Goal: Task Accomplishment & Management: Use online tool/utility

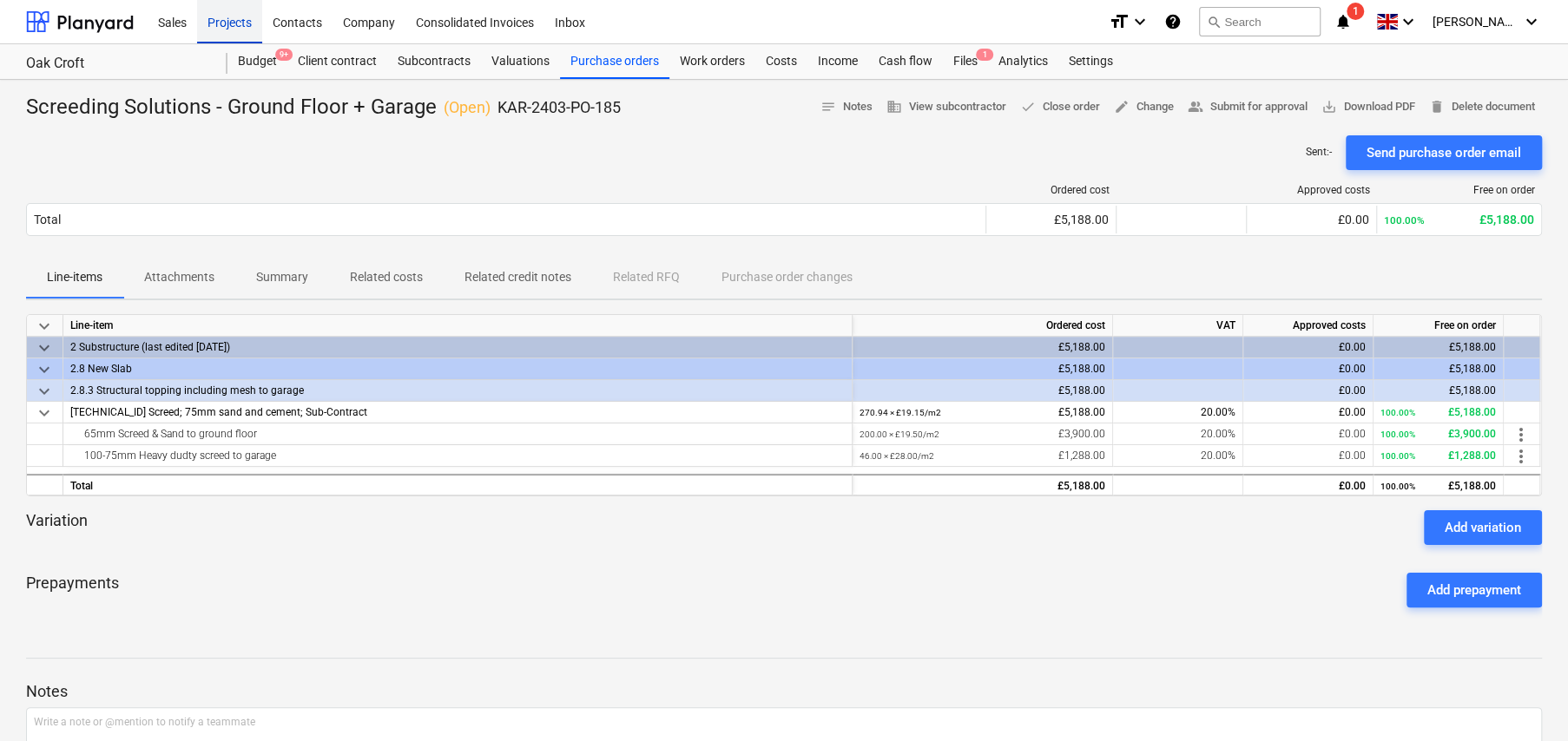
click at [230, 22] on div "Projects" at bounding box center [230, 21] width 65 height 44
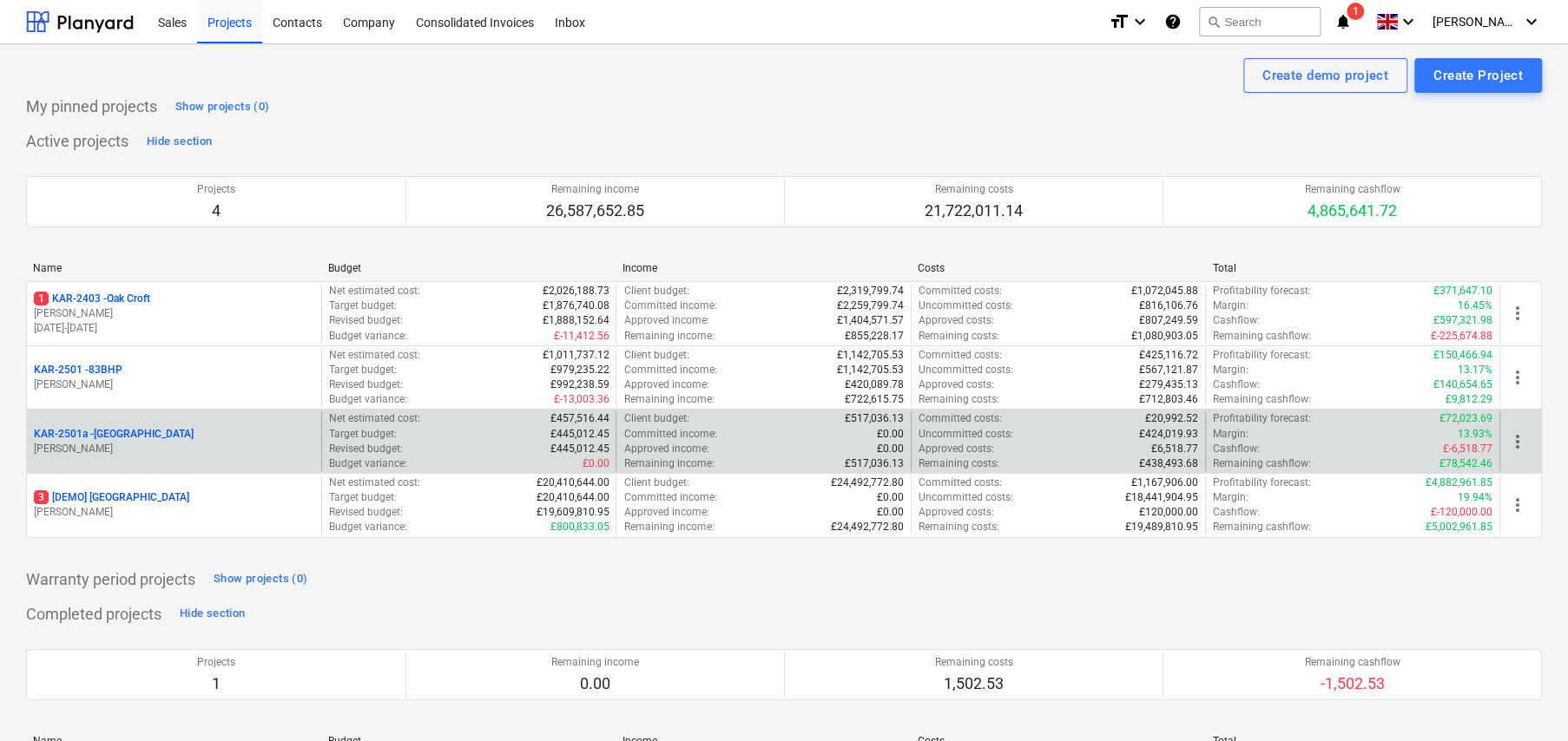
click at [134, 446] on p "[PERSON_NAME]" at bounding box center [174, 450] width 280 height 15
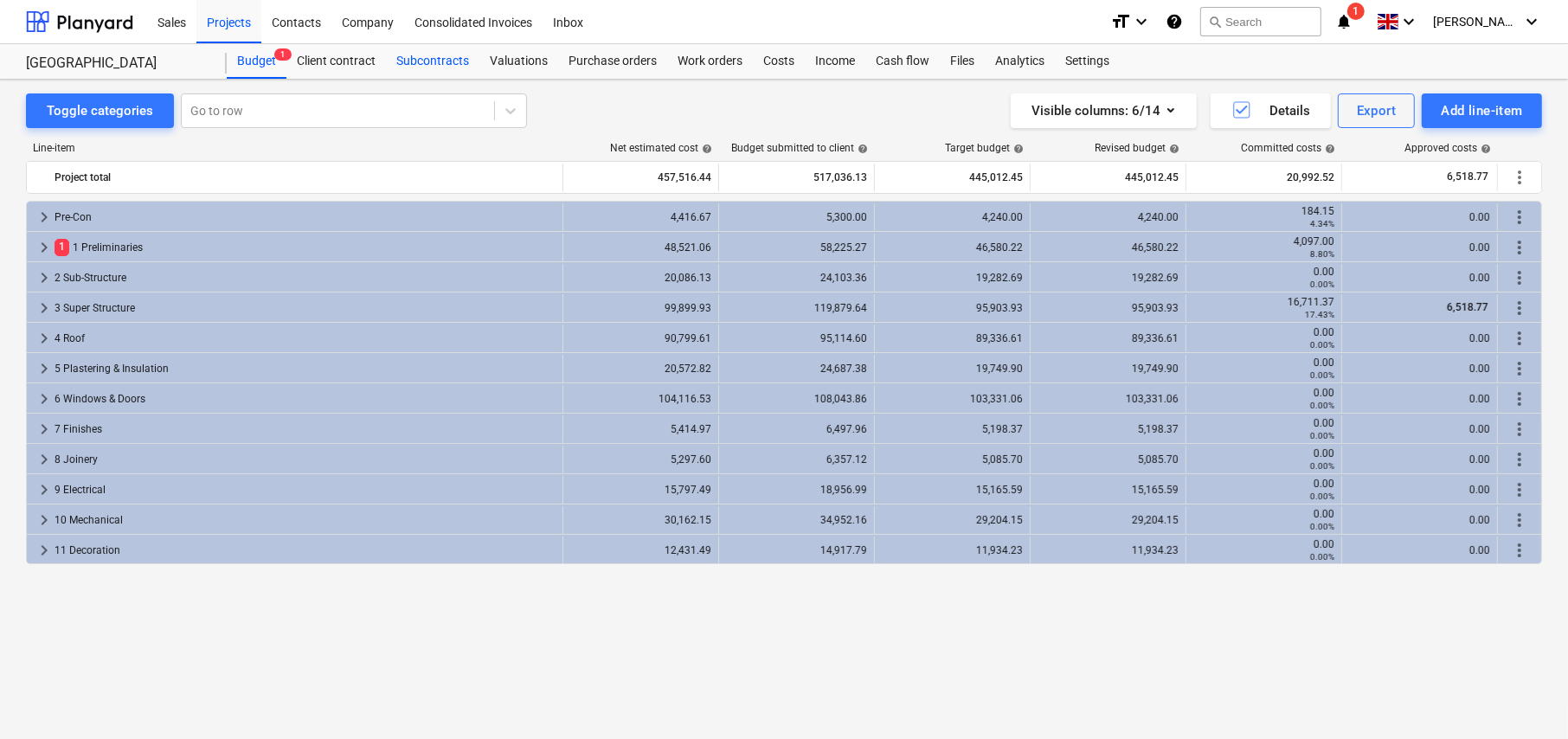
click at [435, 61] on div "Subcontracts" at bounding box center [432, 62] width 93 height 35
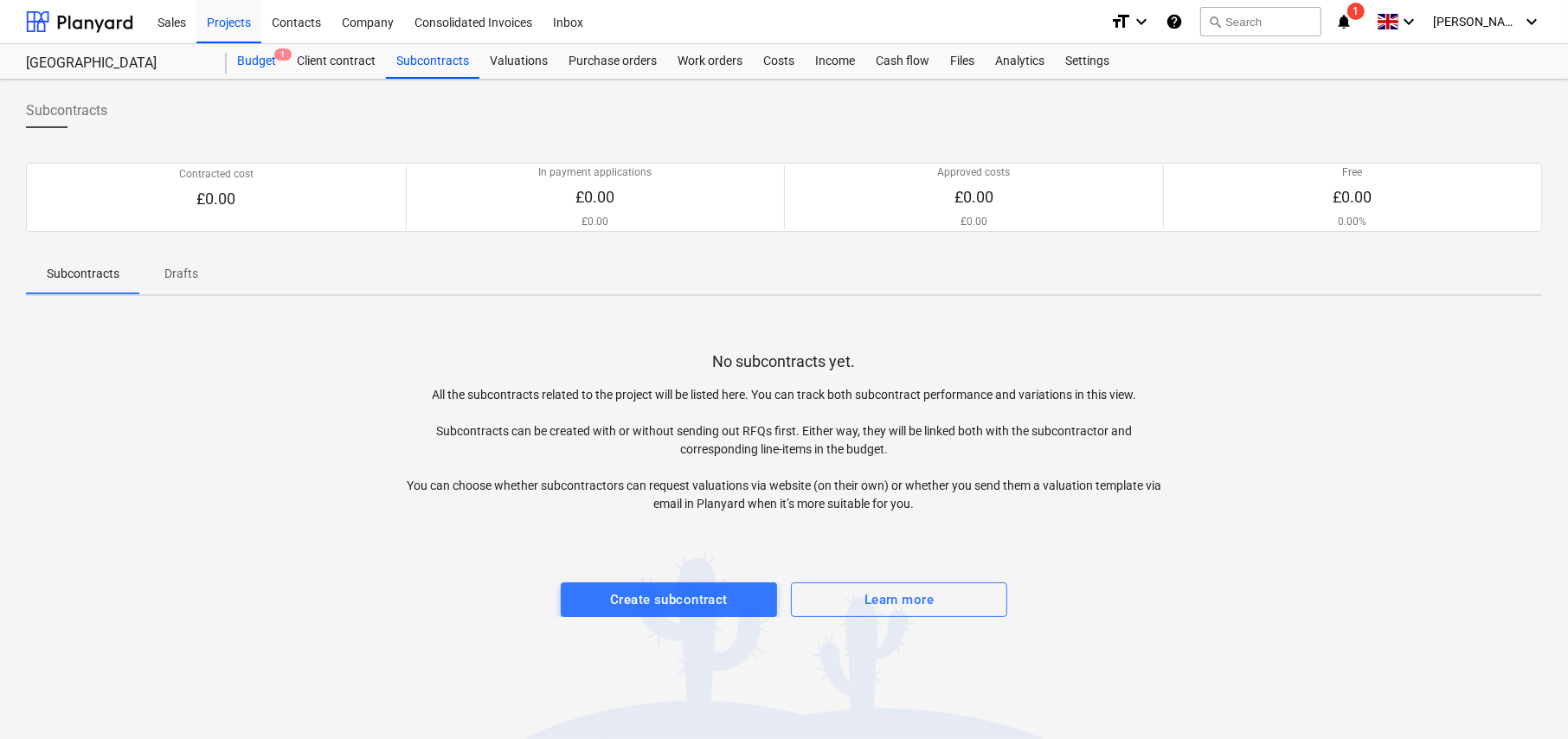
click at [259, 60] on div "Budget 1" at bounding box center [256, 62] width 60 height 35
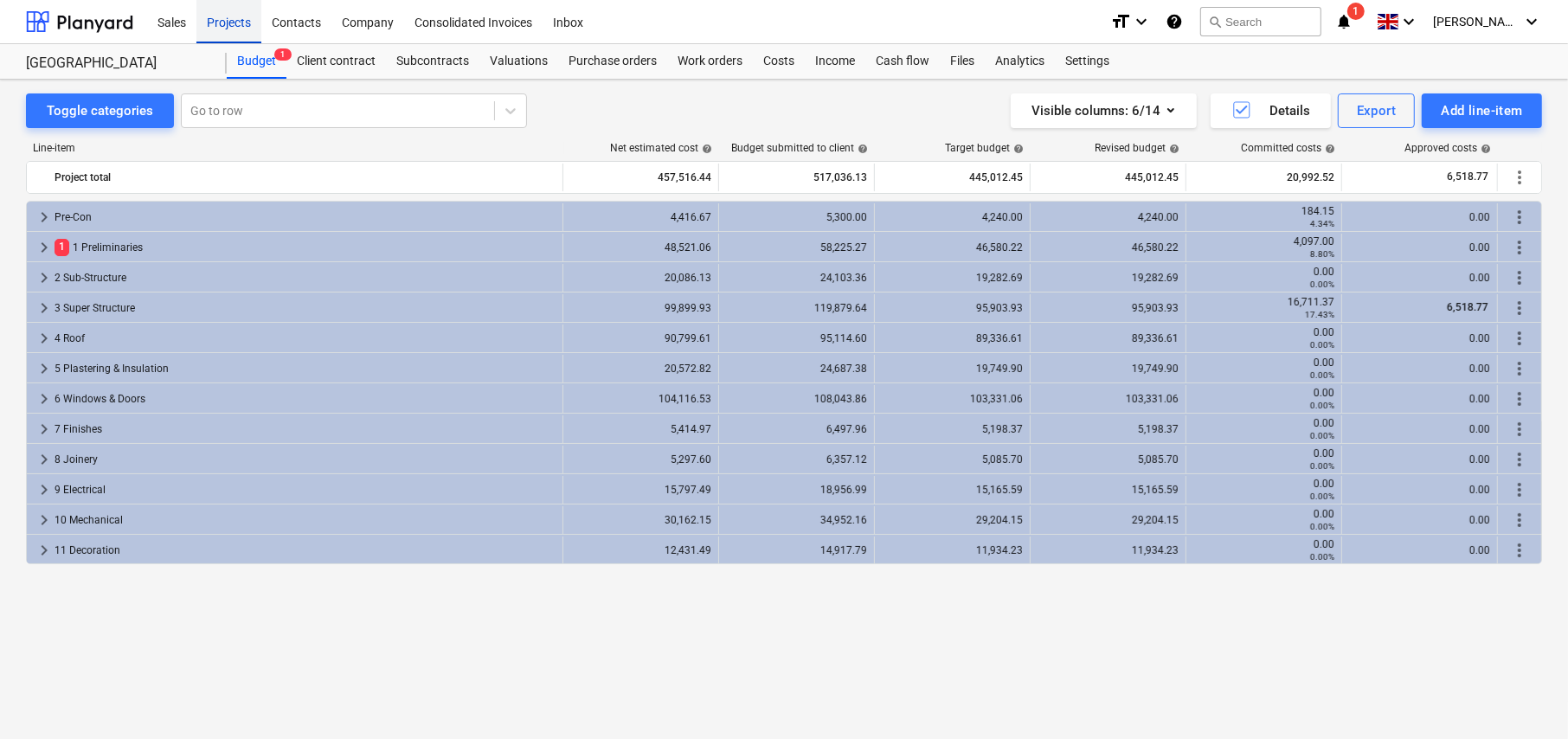
click at [227, 22] on div "Projects" at bounding box center [229, 21] width 65 height 44
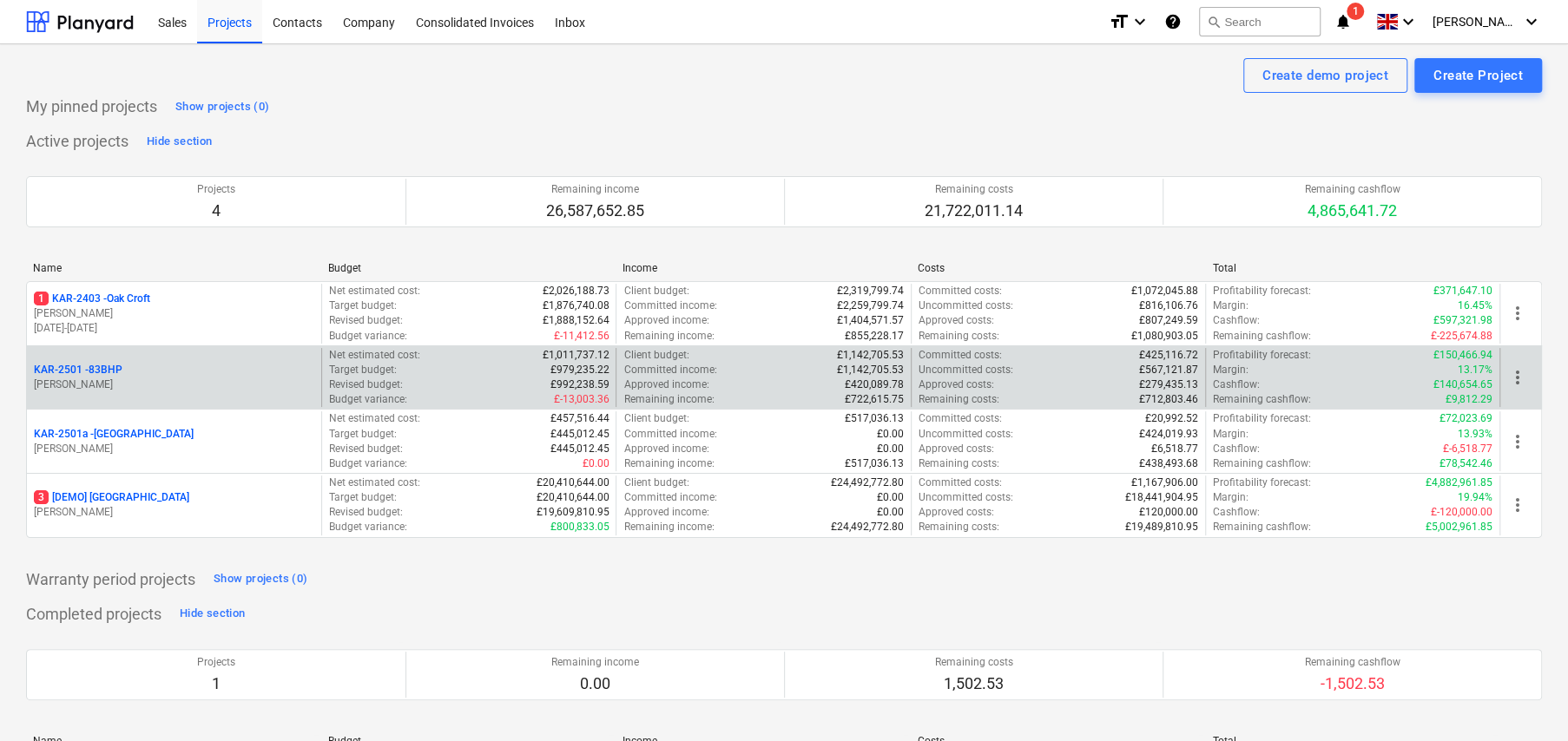
click at [111, 372] on p "KAR-2501 - 83BHP" at bounding box center [79, 370] width 89 height 15
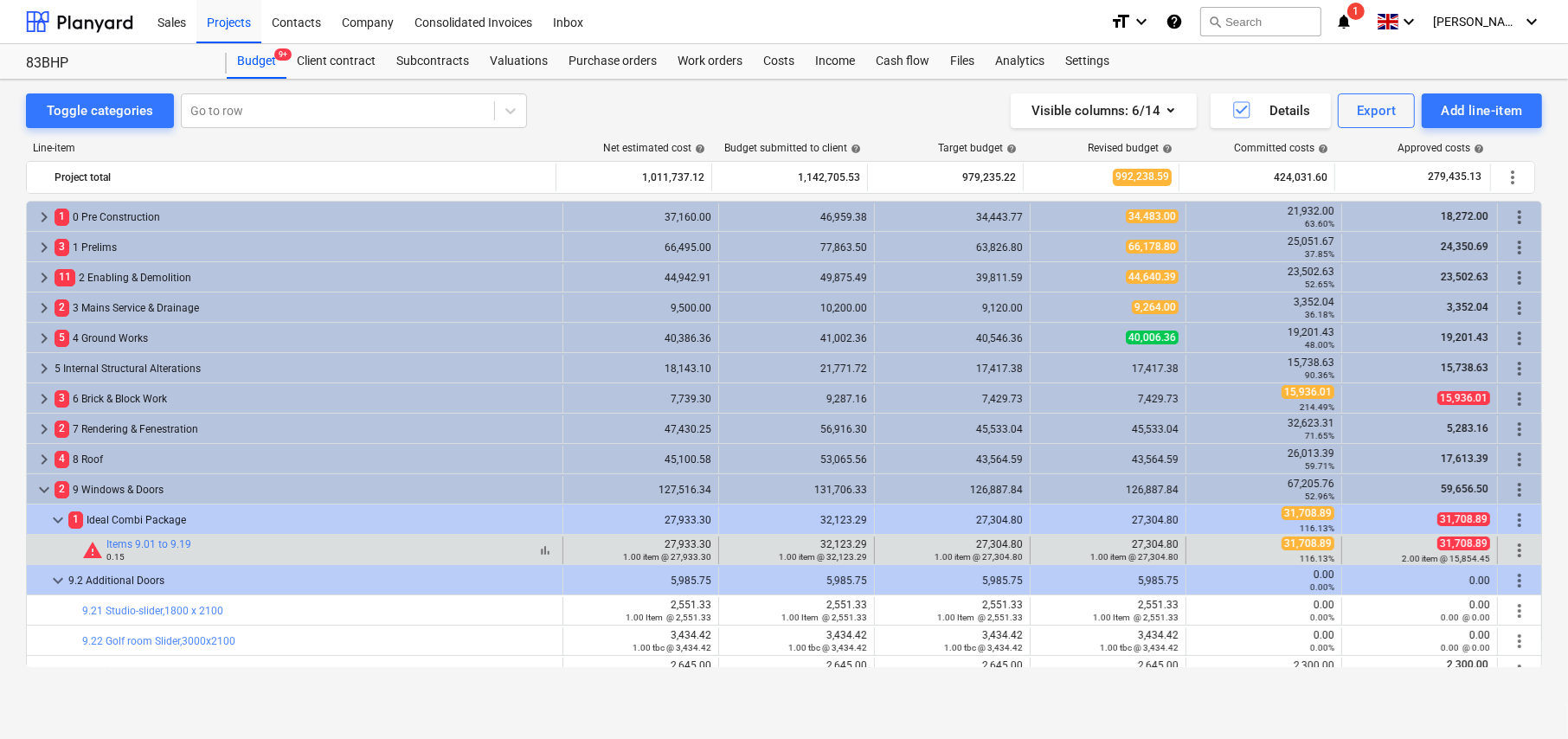
scroll to position [173, 0]
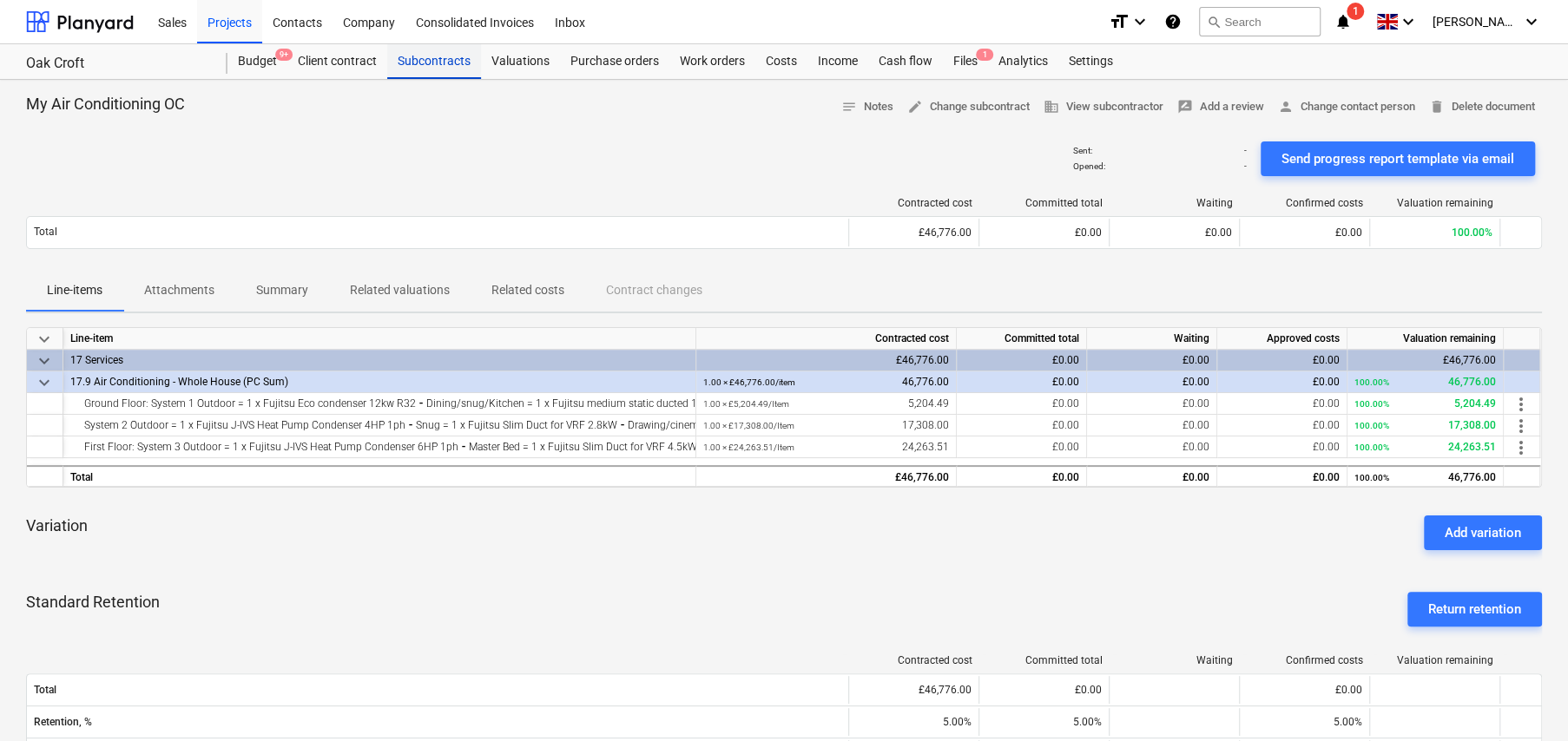
click at [442, 62] on div "Subcontracts" at bounding box center [433, 62] width 93 height 35
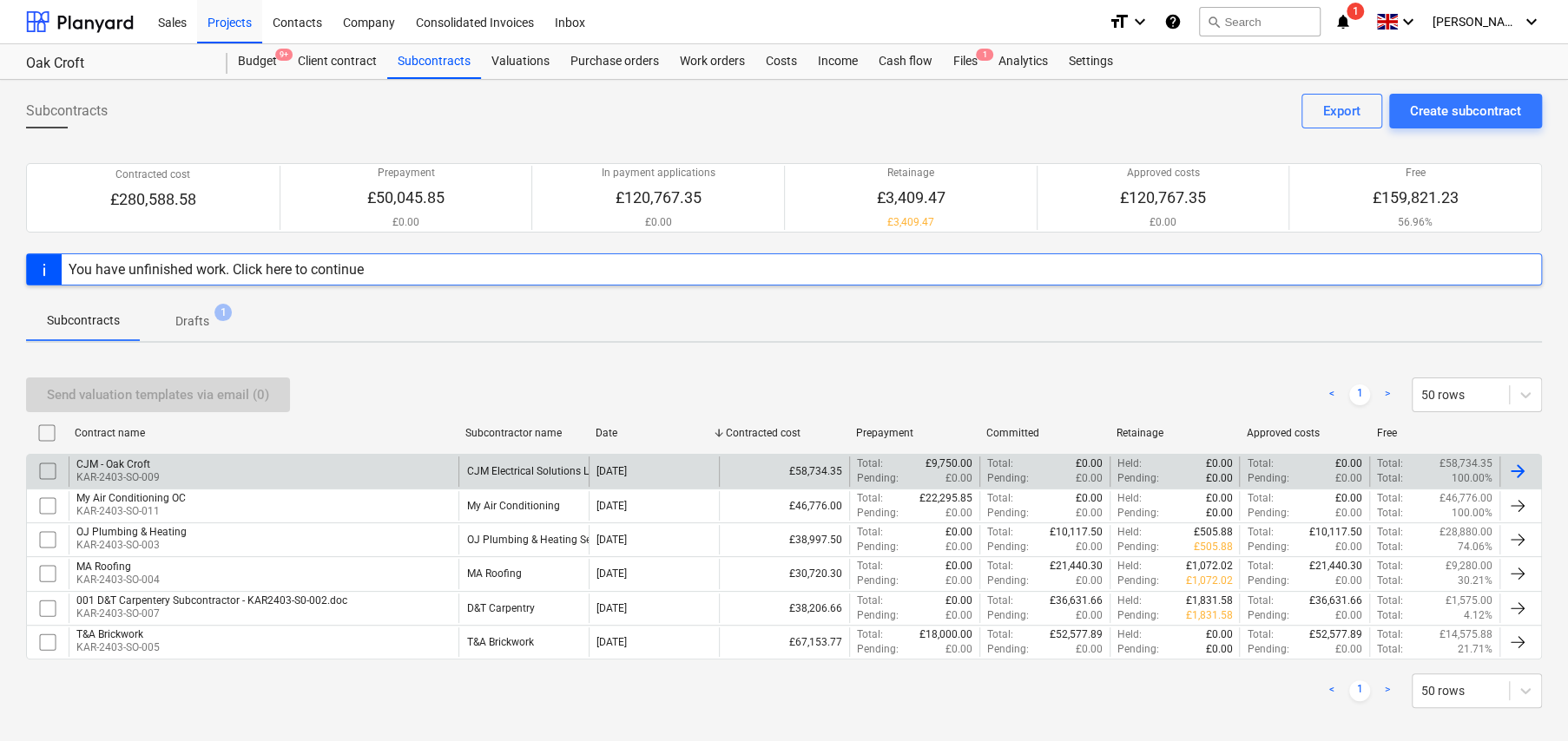
click at [145, 466] on div "CJM - Oak Croft" at bounding box center [118, 463] width 83 height 12
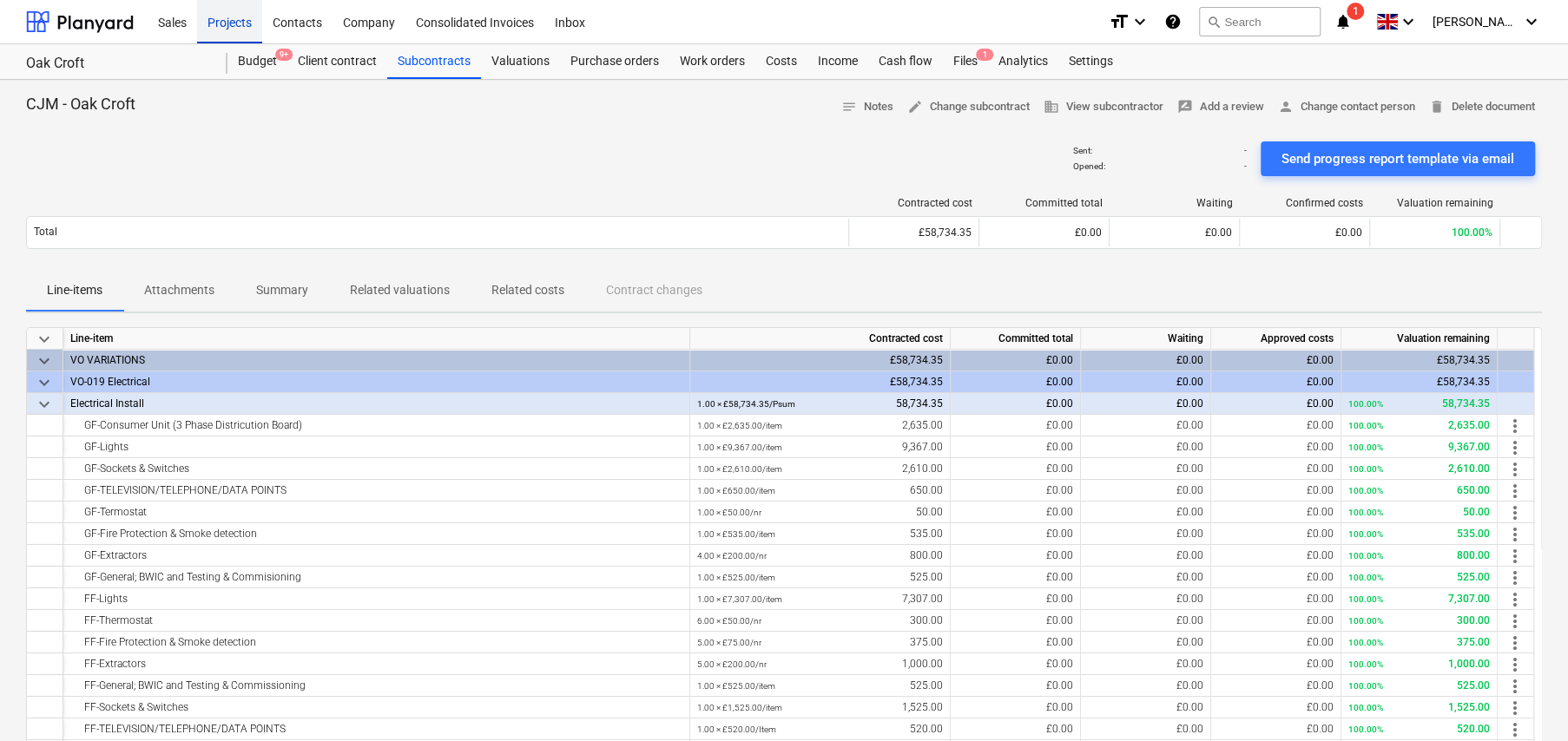
click at [232, 23] on div "Projects" at bounding box center [230, 21] width 65 height 44
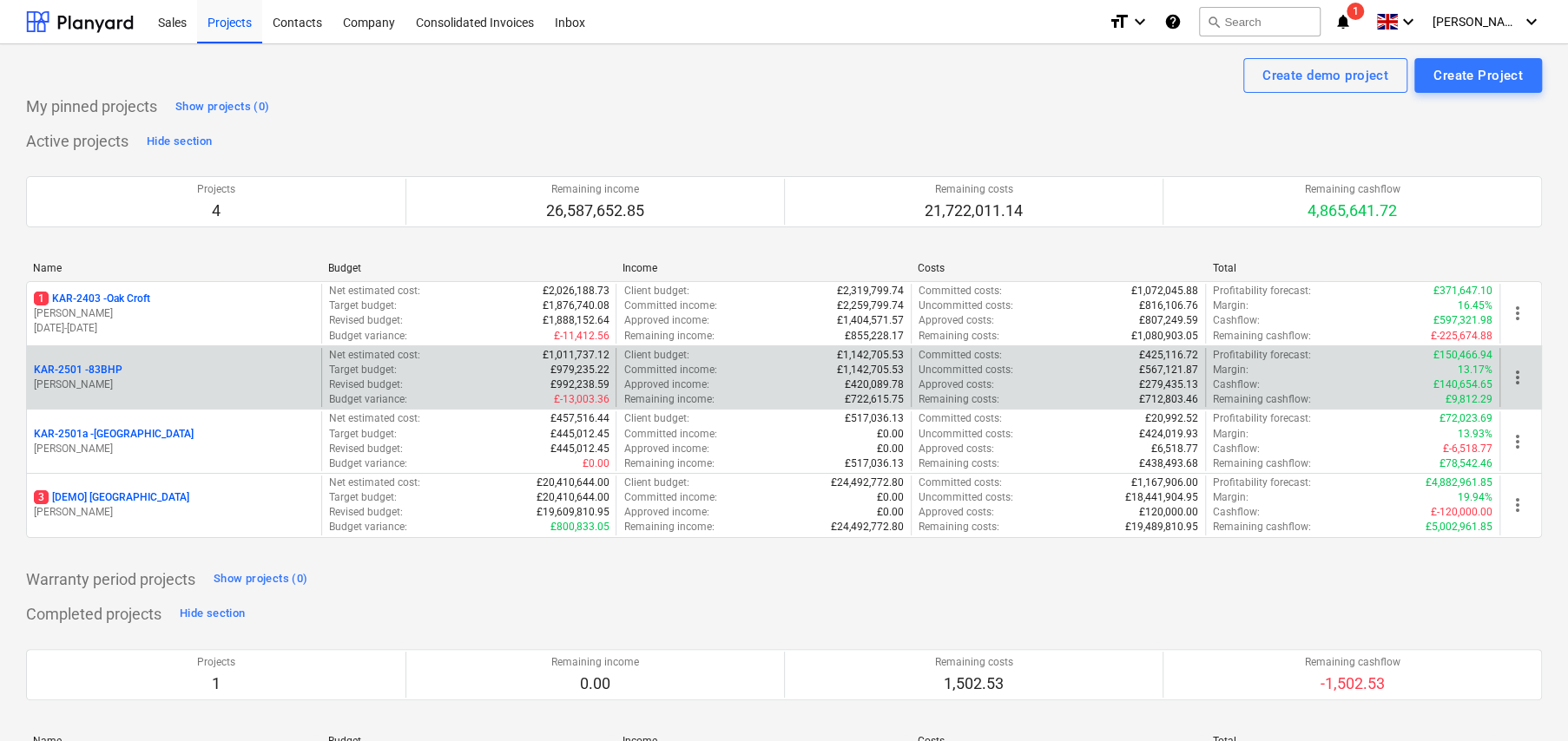
click at [107, 367] on p "KAR-2501 - 83BHP" at bounding box center [79, 370] width 89 height 15
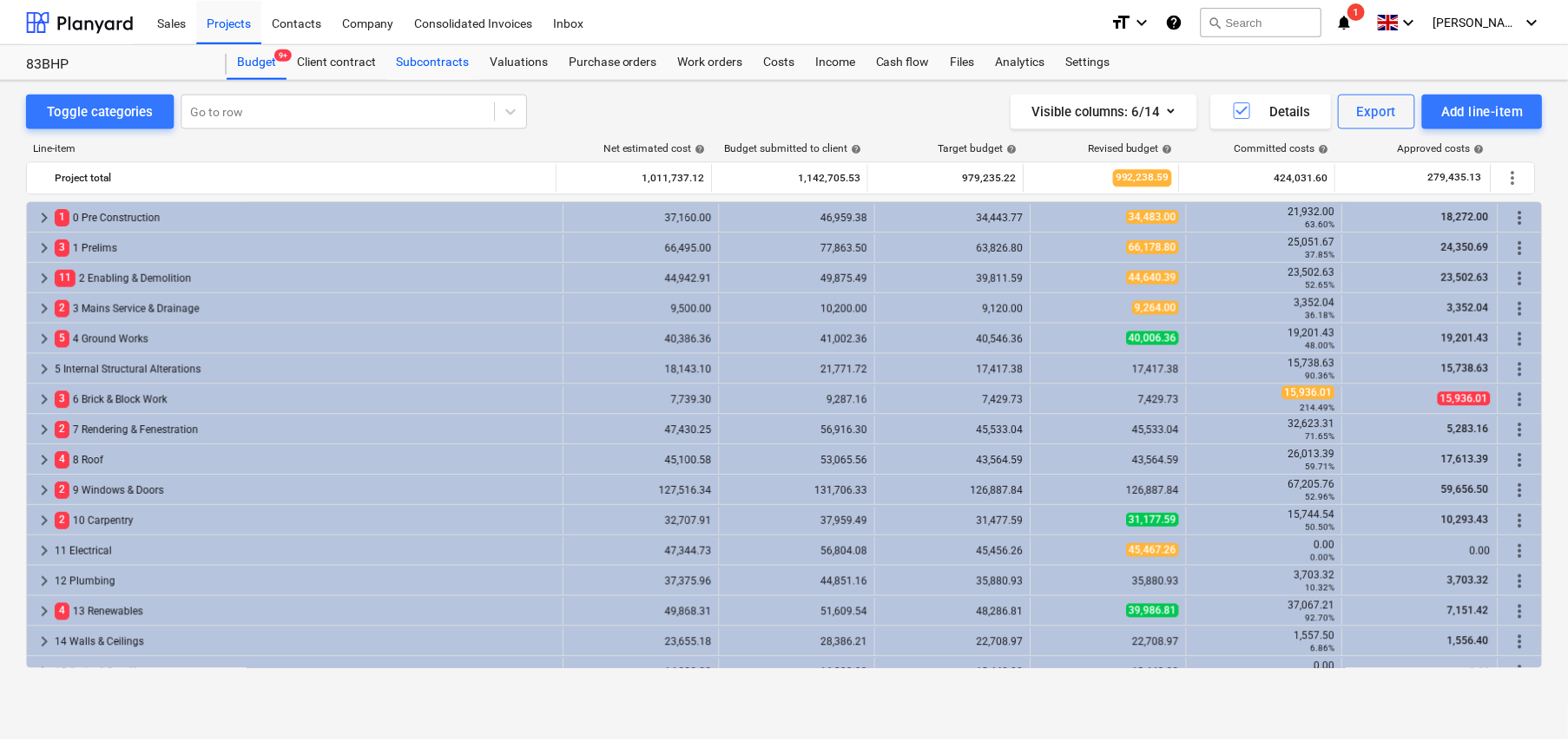
scroll to position [174, 0]
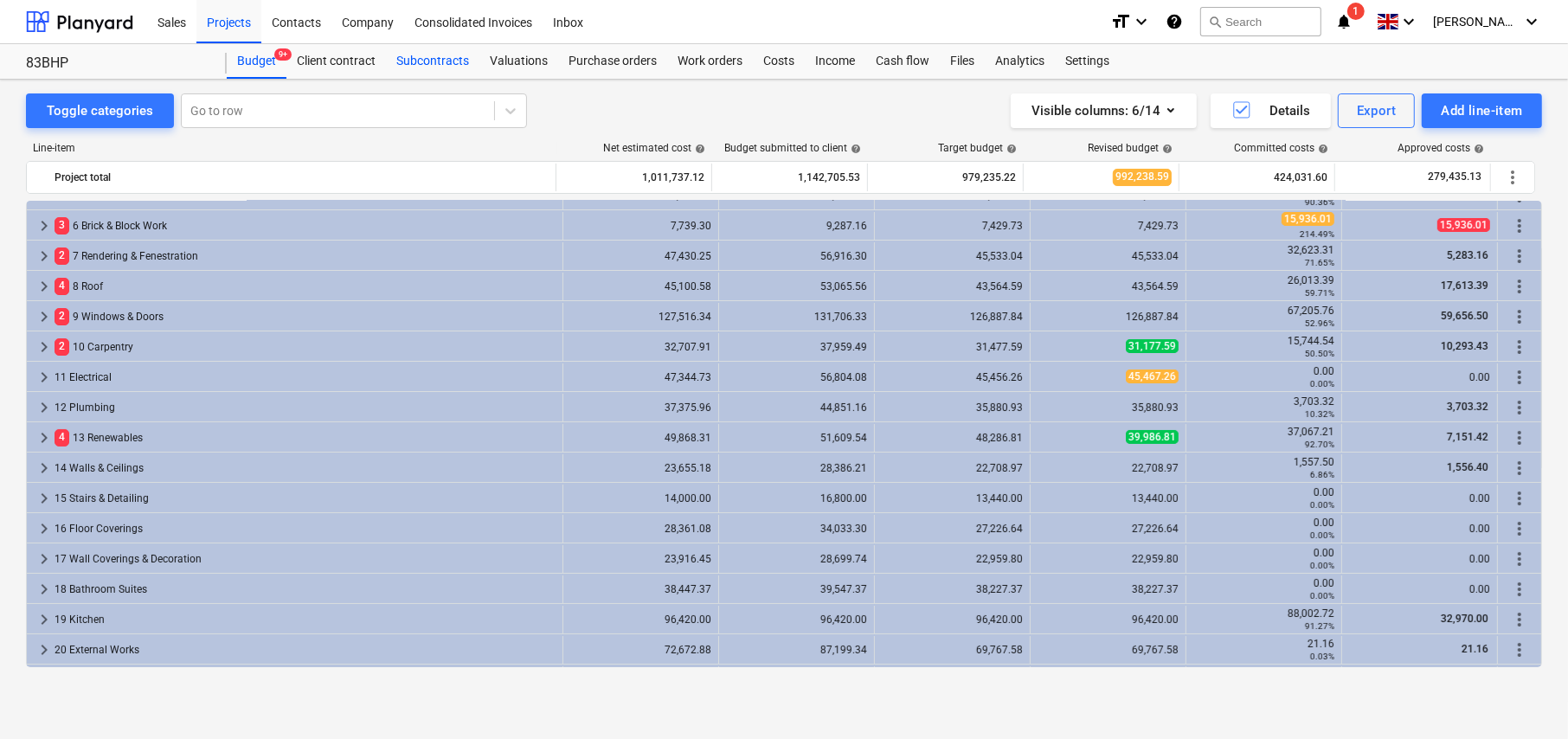
click at [434, 66] on div "Subcontracts" at bounding box center [432, 62] width 93 height 35
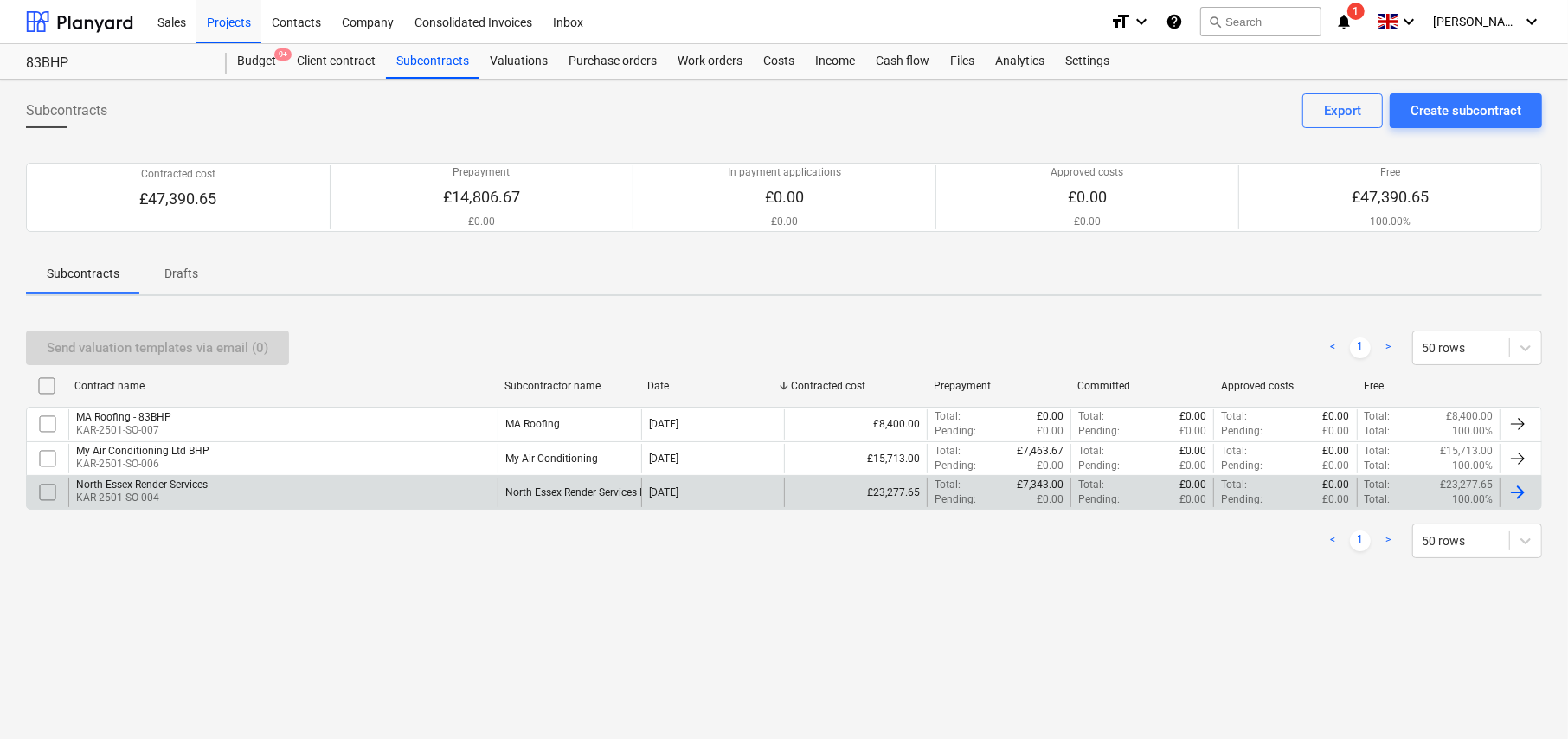
click at [250, 491] on div "North Essex Render Services KAR-2501-SO-004" at bounding box center [282, 493] width 429 height 30
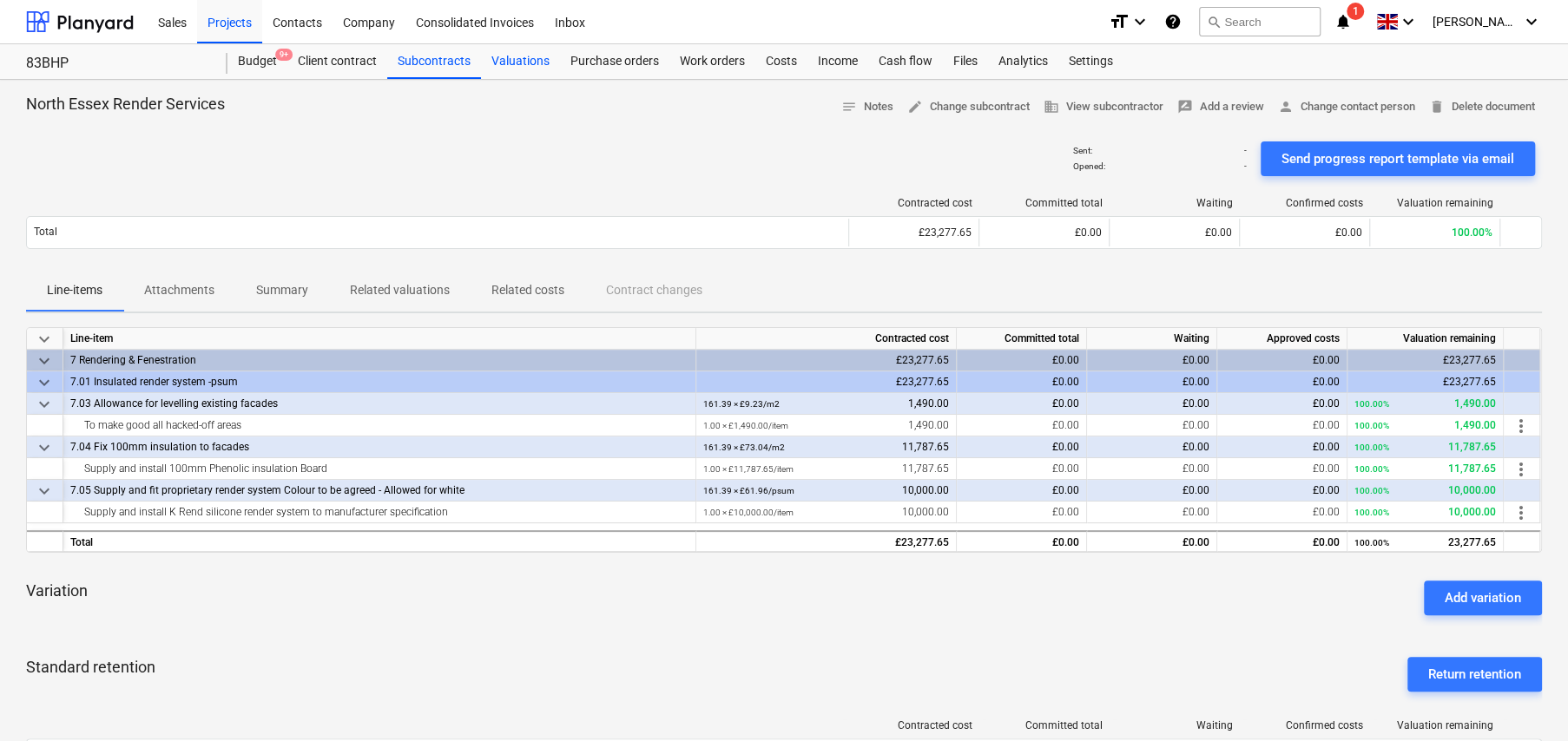
click at [521, 62] on div "Valuations" at bounding box center [520, 62] width 79 height 35
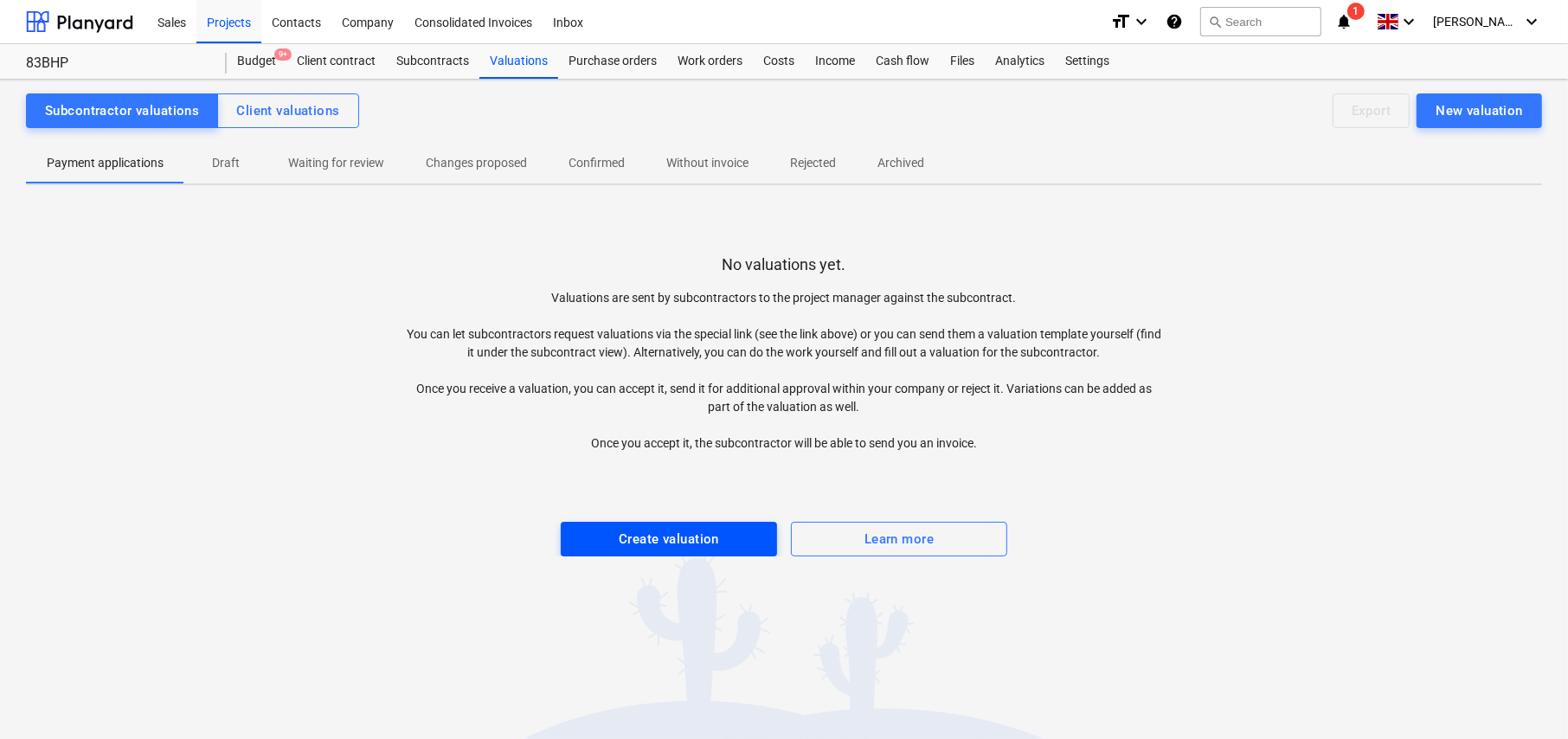
click at [657, 542] on div "Create valuation" at bounding box center [669, 539] width 101 height 22
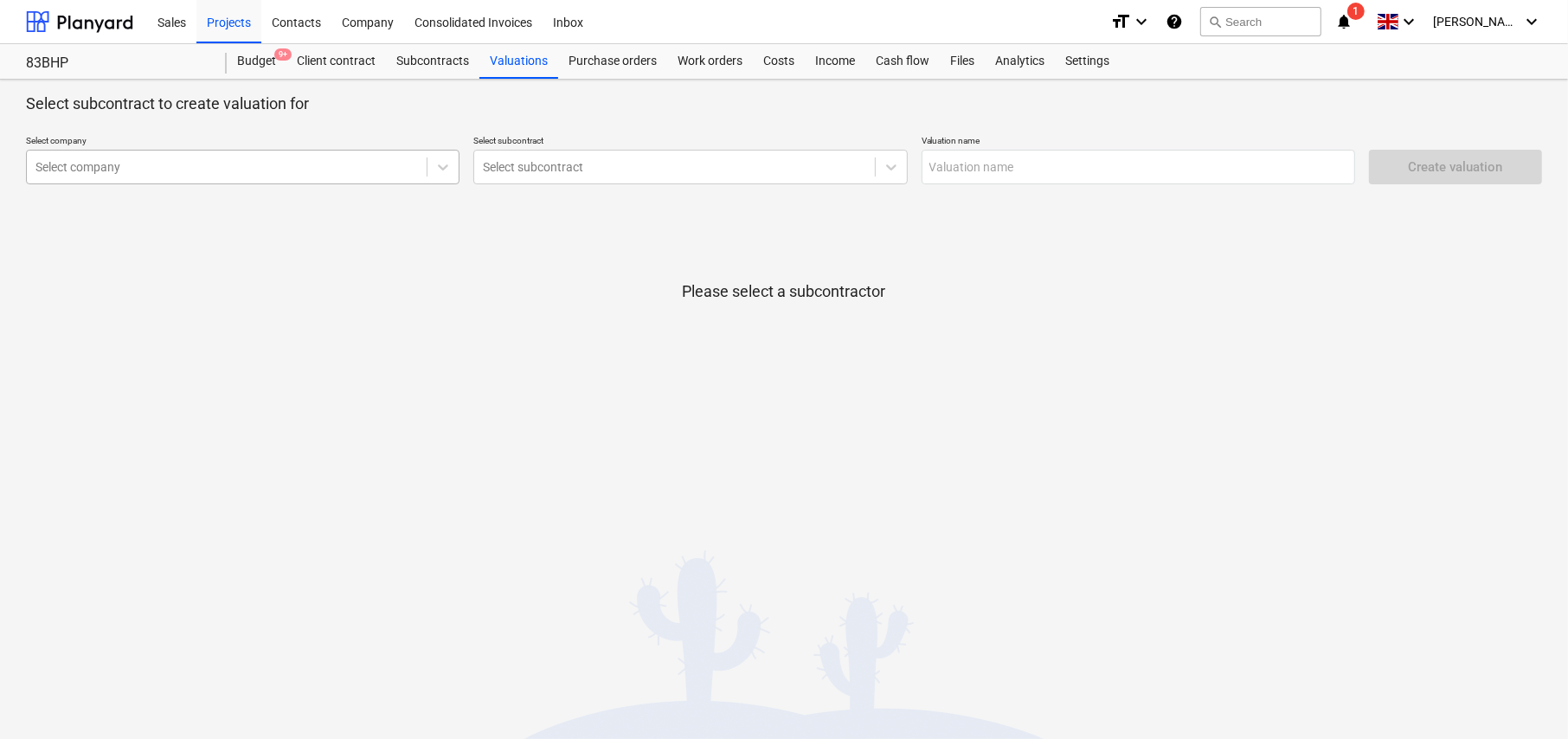
click at [247, 162] on div at bounding box center [226, 167] width 383 height 18
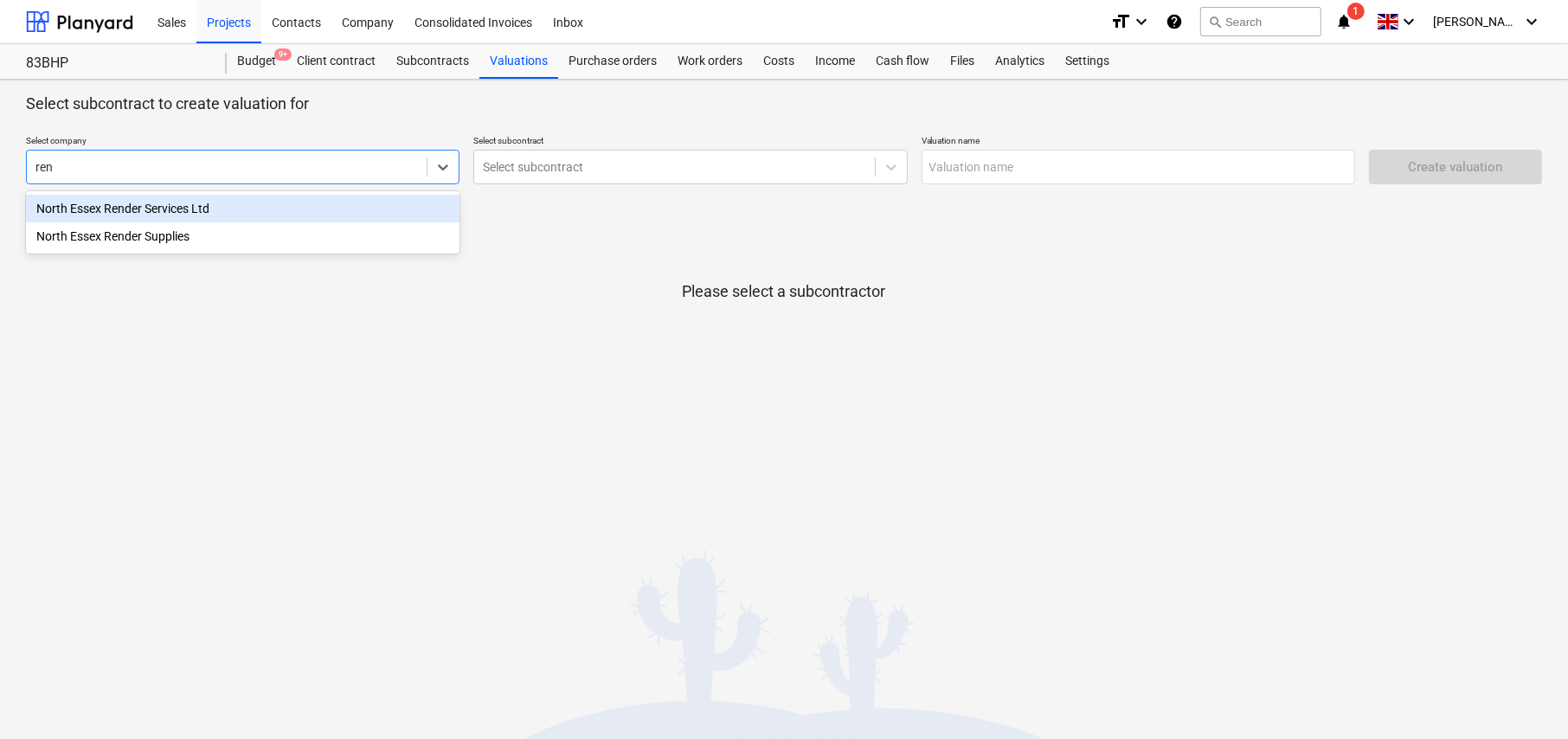
type input "rend"
click at [184, 212] on div "North Essex Render Services Ltd" at bounding box center [243, 209] width 434 height 28
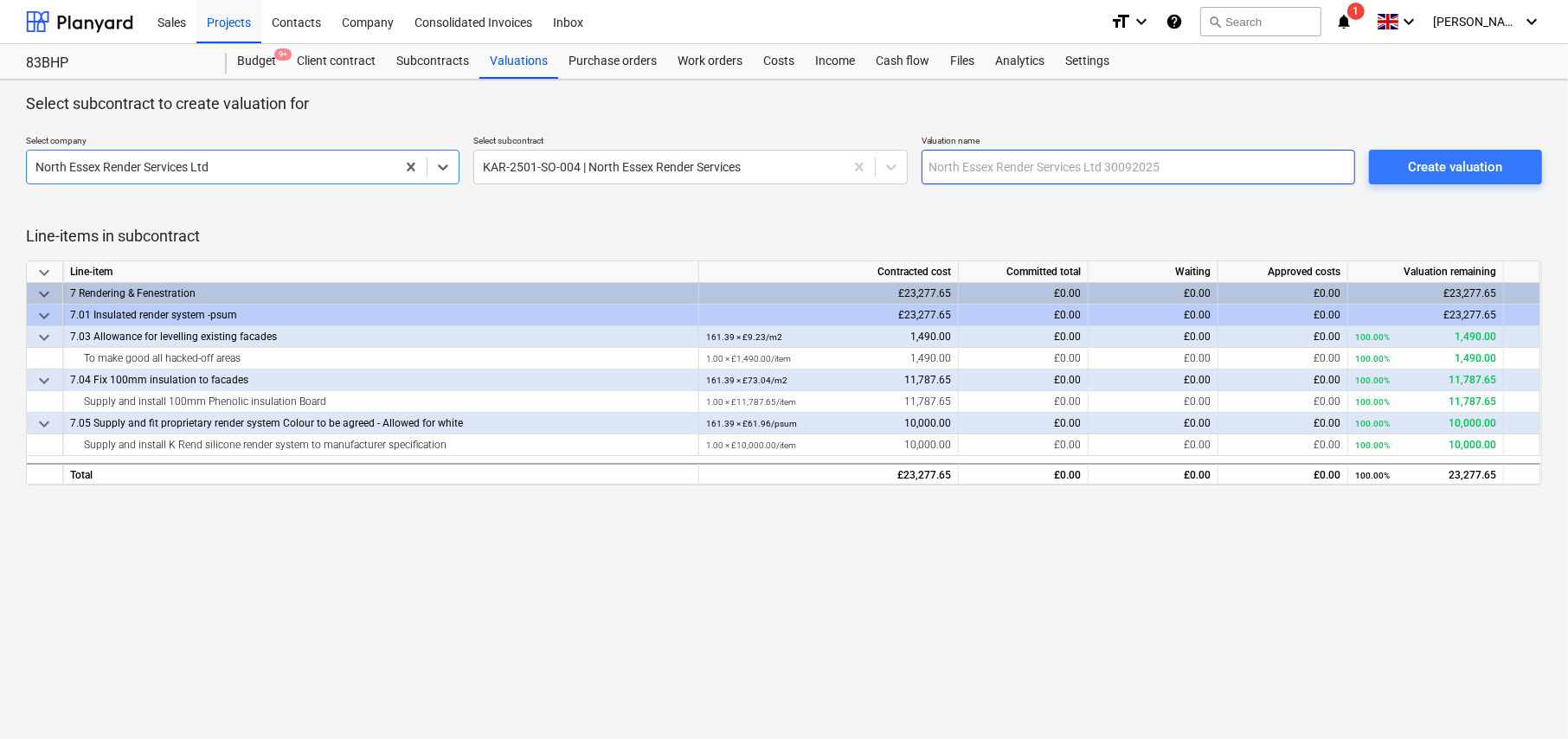
click at [1083, 169] on input "text" at bounding box center [1138, 167] width 434 height 35
click at [1168, 163] on input "text" at bounding box center [1138, 167] width 434 height 35
type input "NE Render - Val 1"
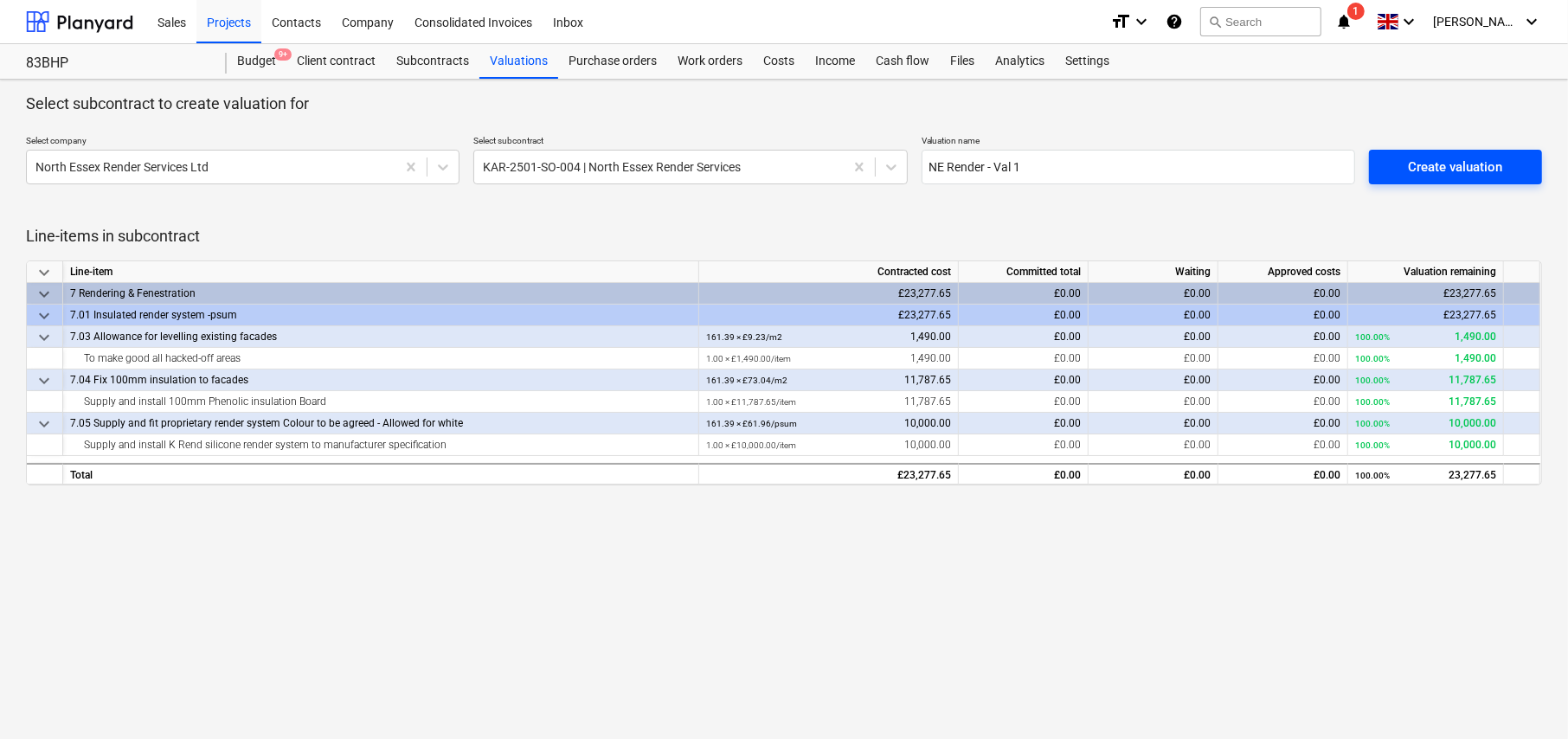
click at [1464, 170] on div "Create valuation" at bounding box center [1455, 167] width 94 height 22
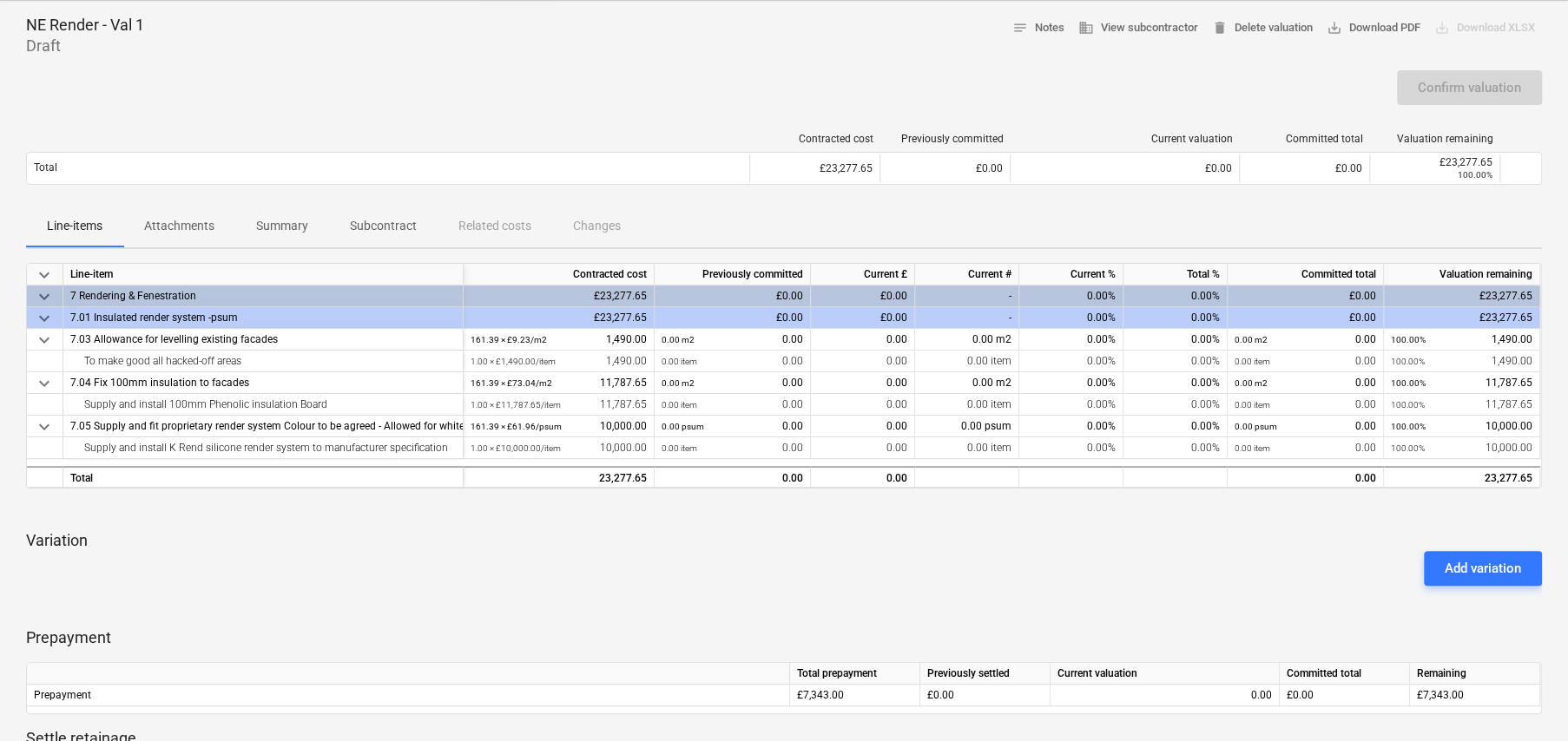
scroll to position [62, 0]
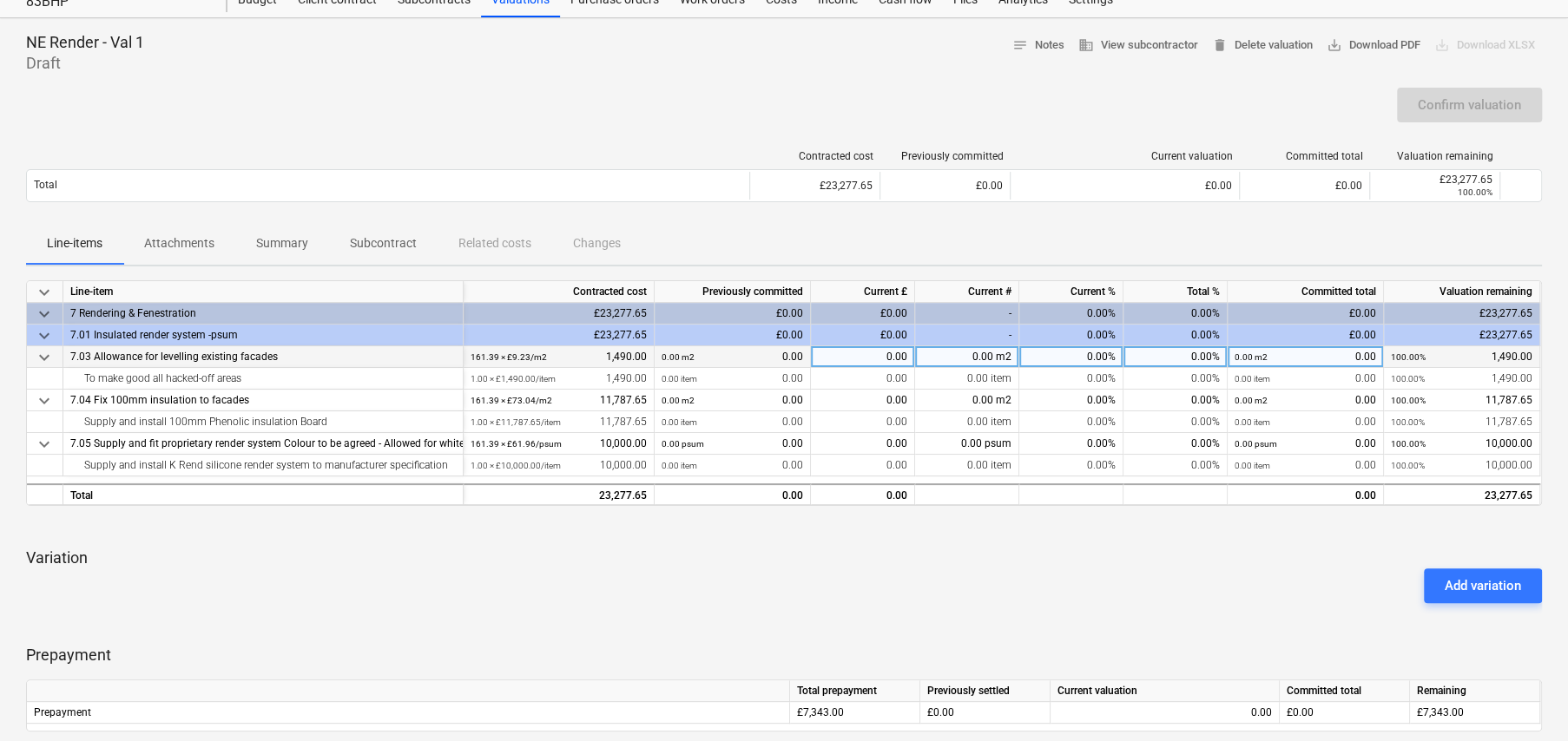
click at [1097, 351] on div "0.00%" at bounding box center [1071, 356] width 105 height 21
type input "90"
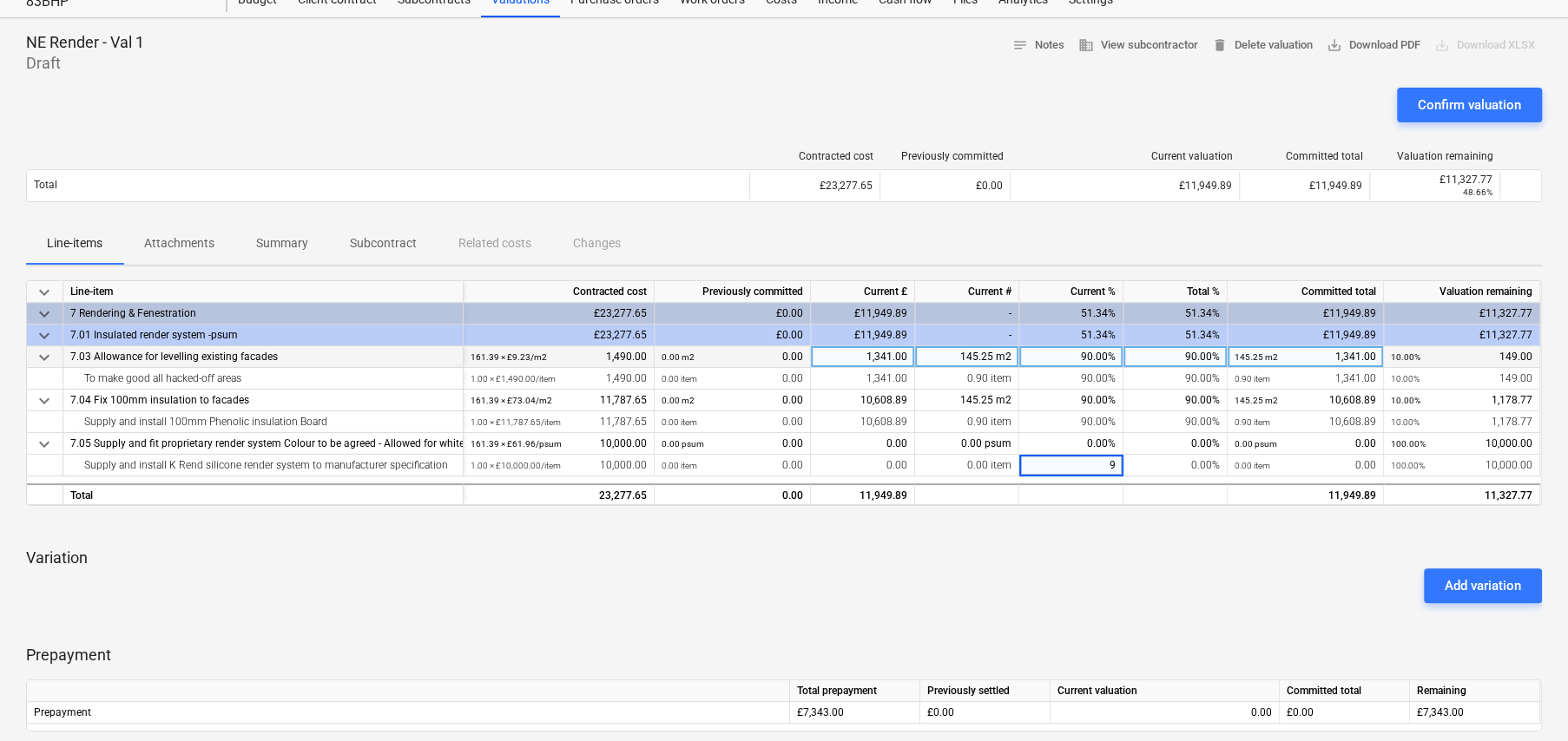
type input "90"
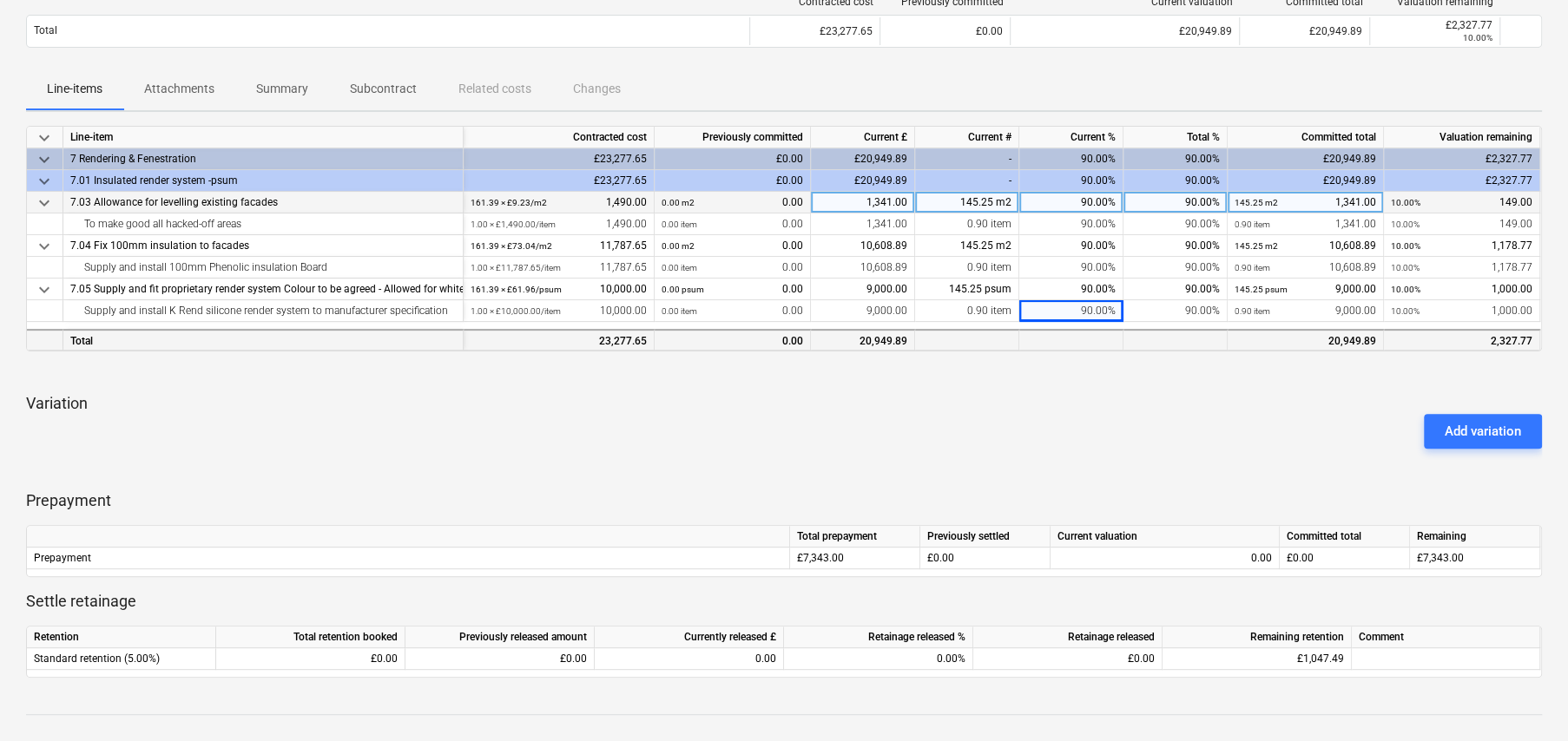
scroll to position [235, 0]
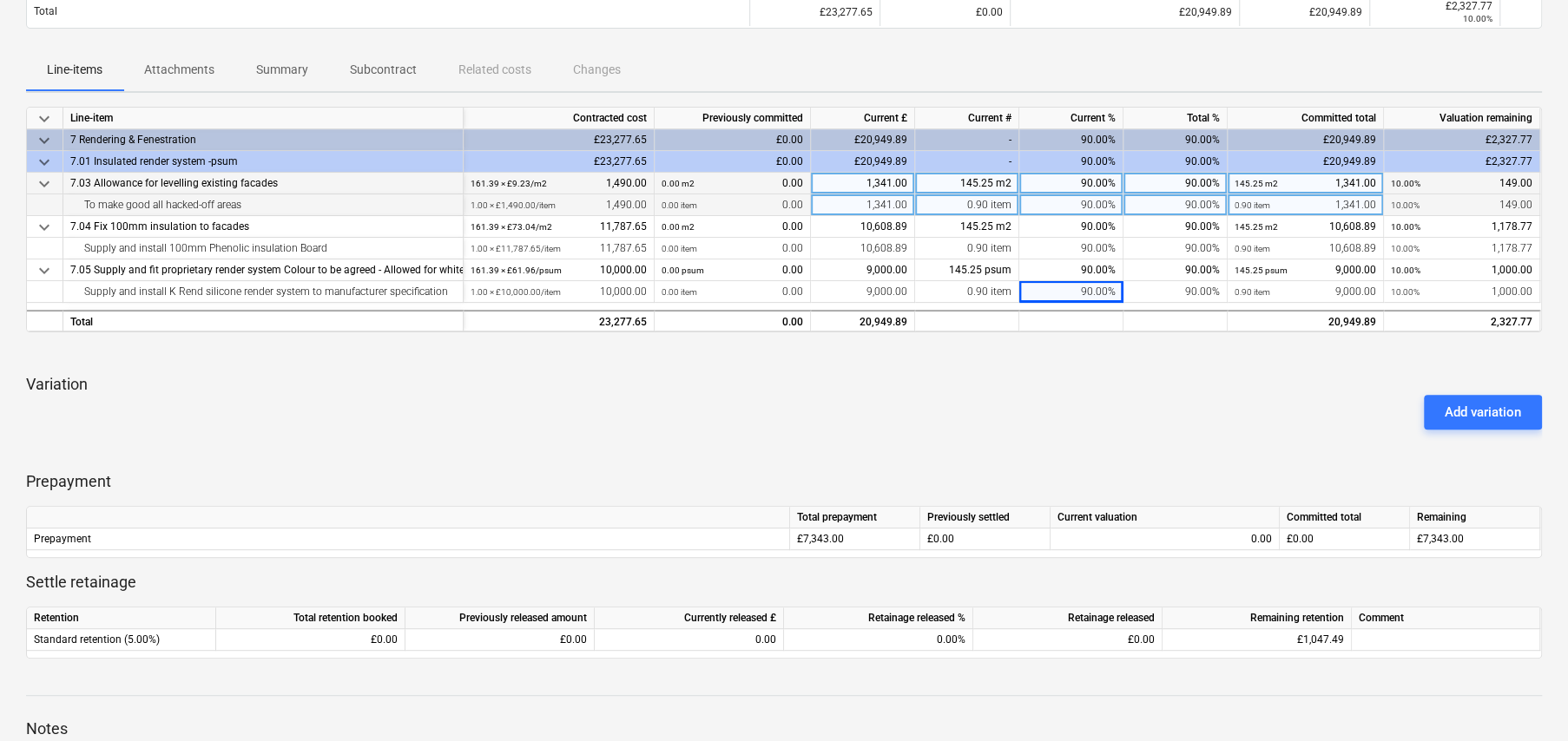
click at [1100, 206] on div "90.00%" at bounding box center [1071, 204] width 105 height 21
type input "35"
click at [1100, 199] on div "35.00%" at bounding box center [1071, 204] width 105 height 21
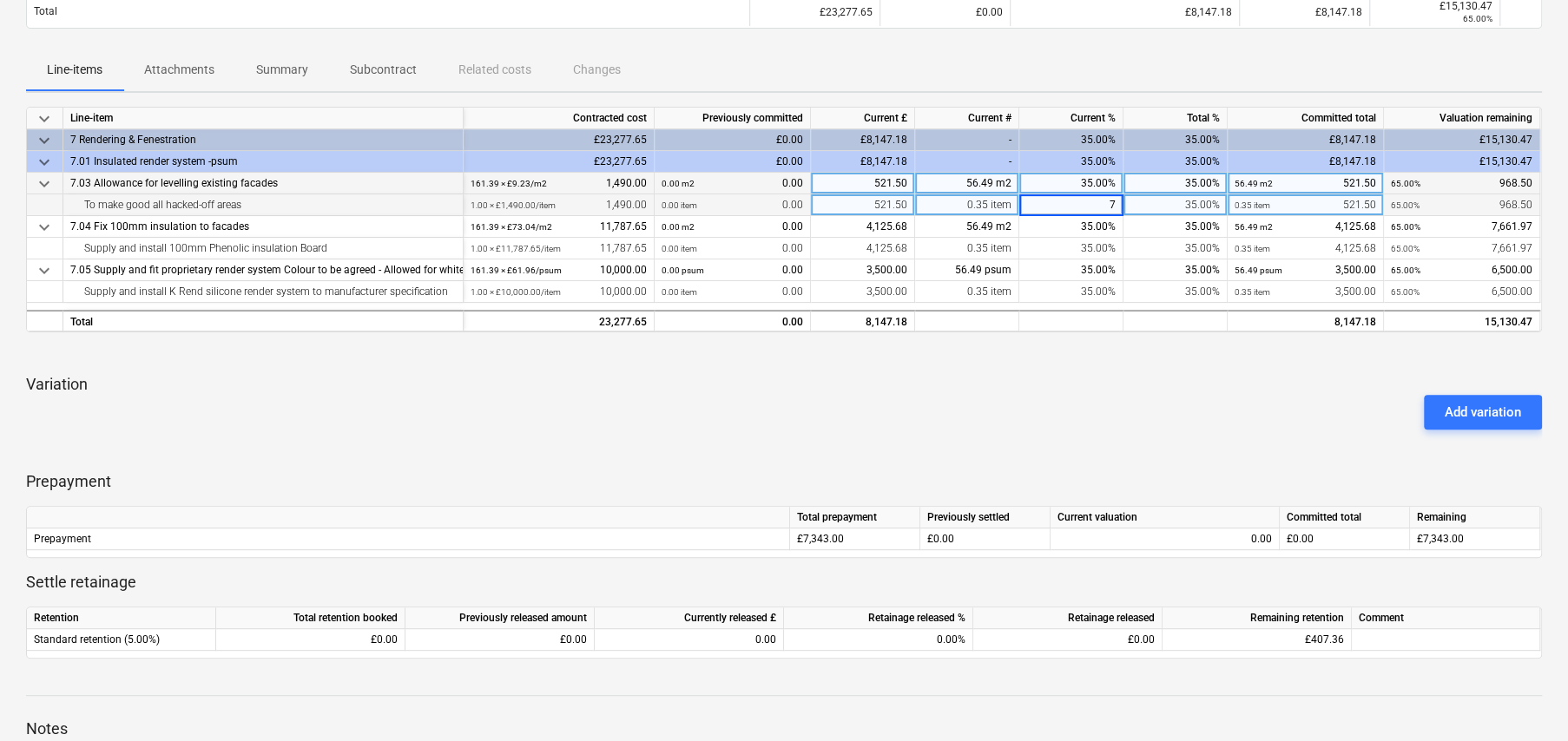
type input "70"
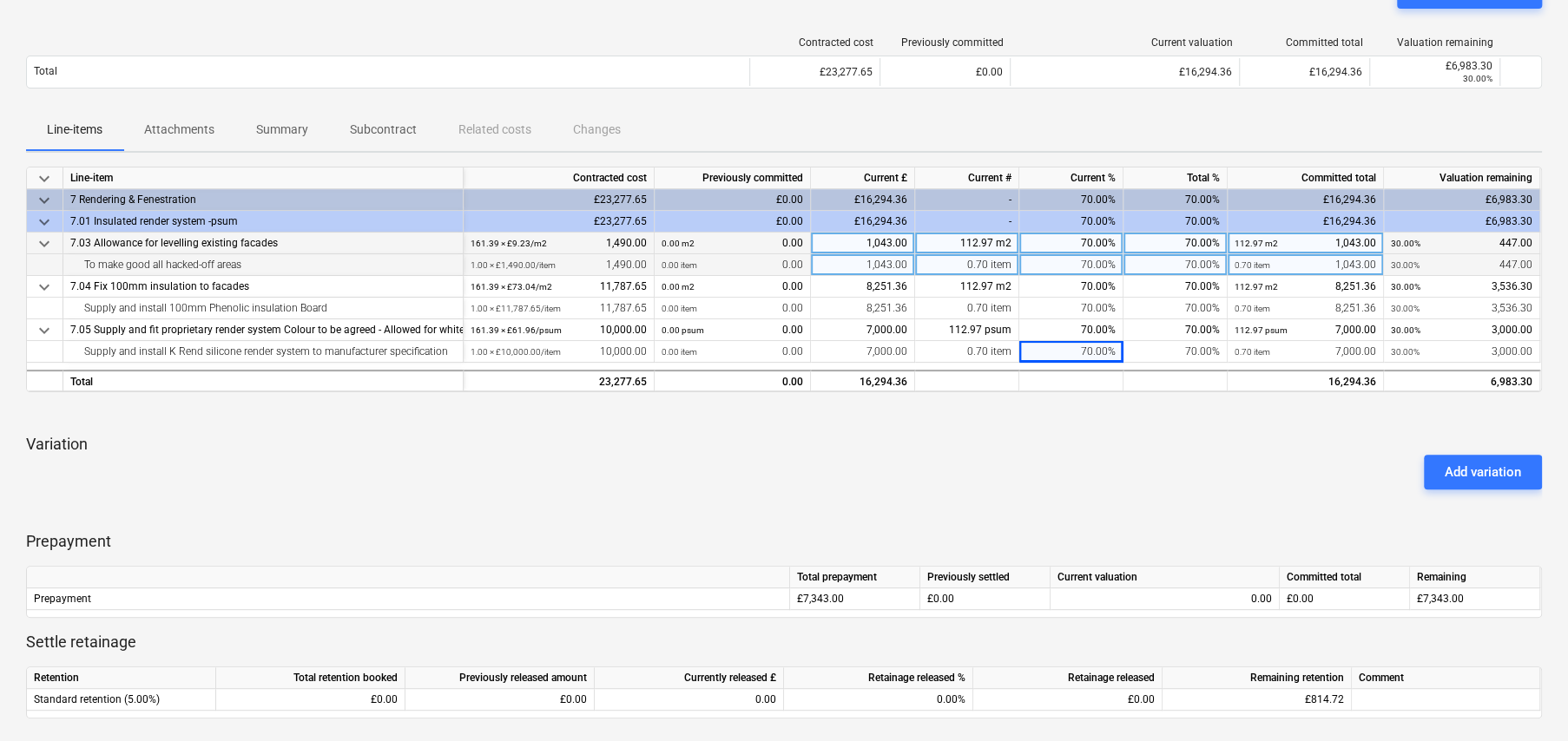
scroll to position [148, 0]
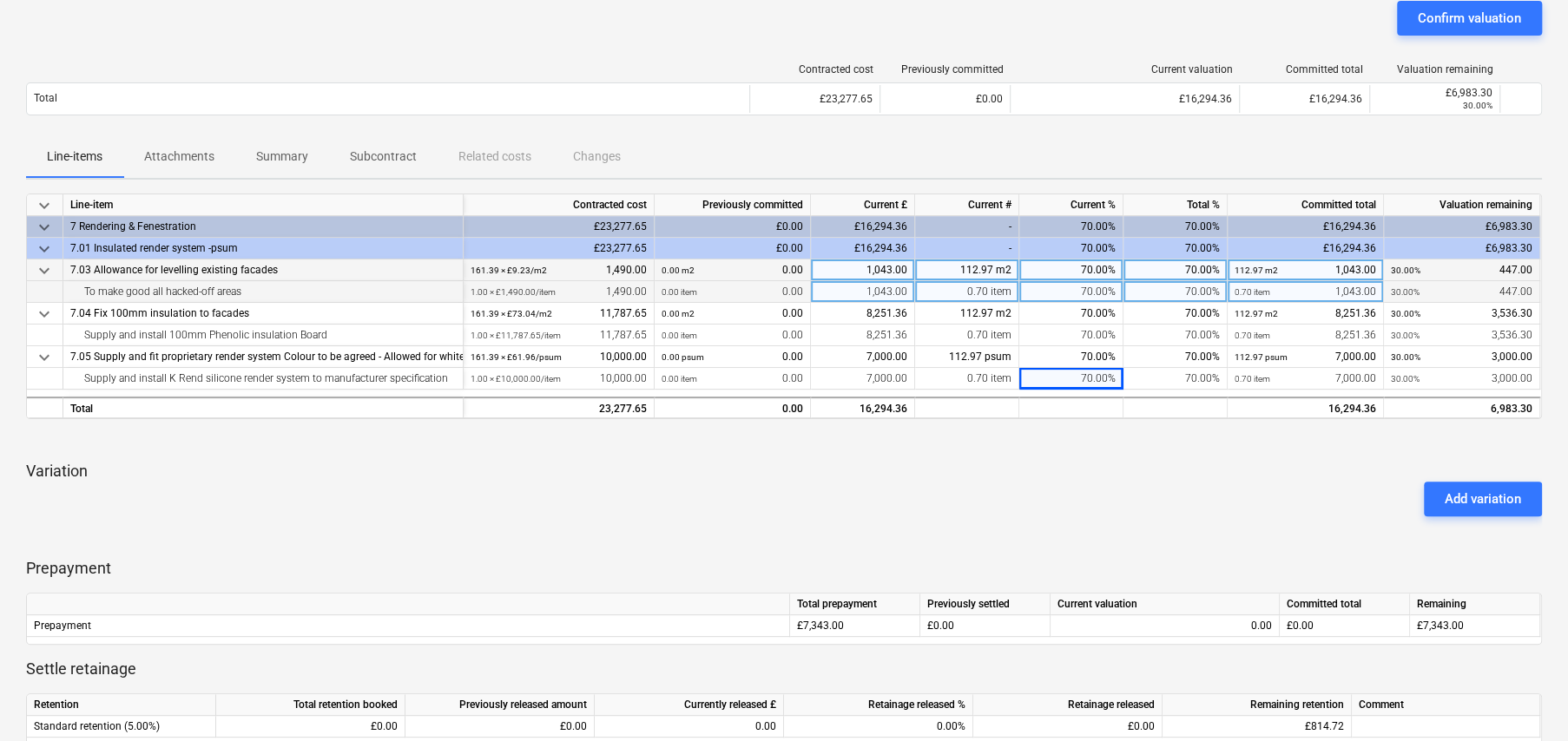
click at [1095, 266] on div "70.00%" at bounding box center [1071, 270] width 105 height 21
type input "65"
click at [1222, 625] on div "0.00" at bounding box center [1165, 625] width 215 height 21
type input "100"
click at [1437, 16] on div "Confirm valuation" at bounding box center [1470, 19] width 104 height 22
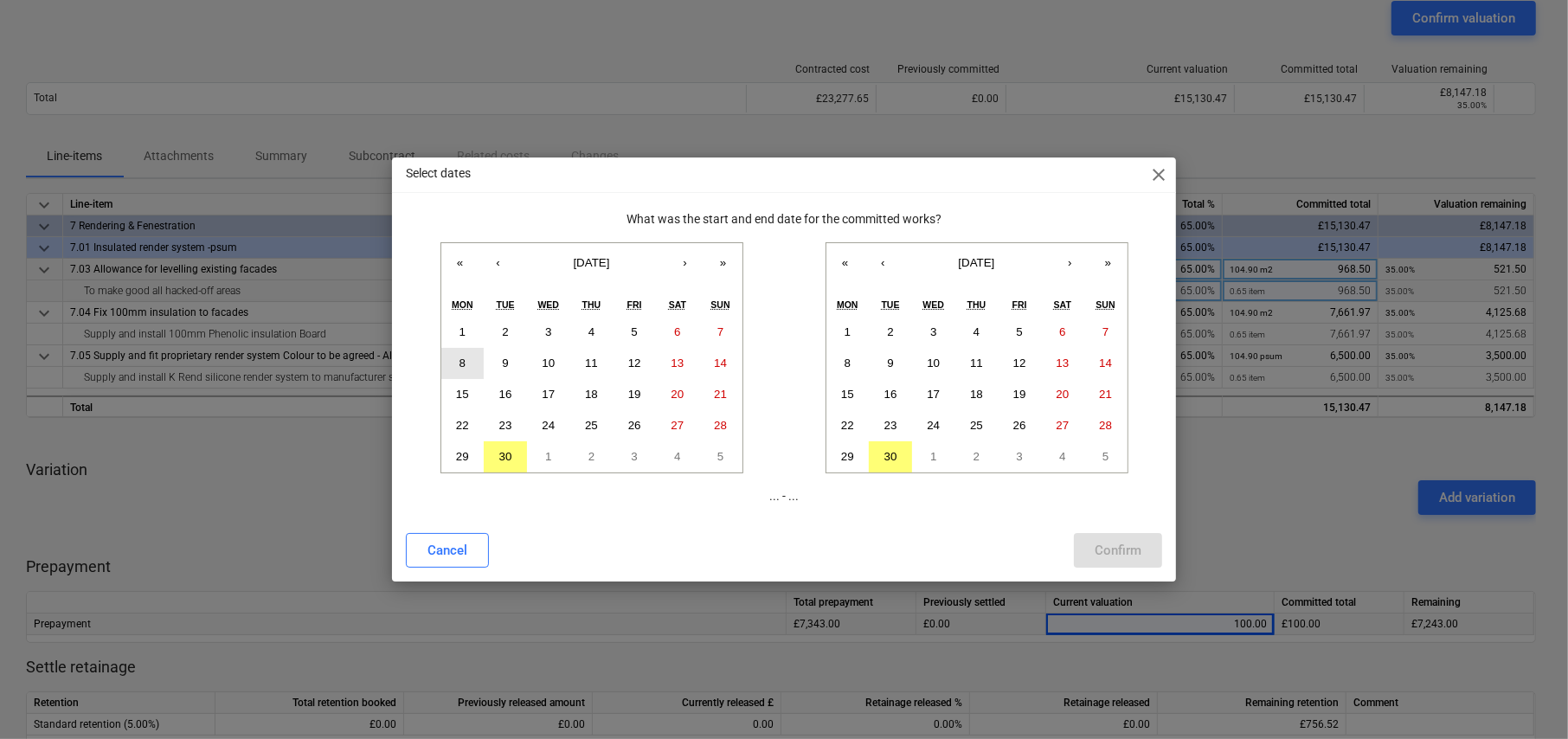
click at [457, 357] on button "8" at bounding box center [462, 364] width 43 height 31
click at [1020, 392] on abbr "19" at bounding box center [1020, 394] width 13 height 13
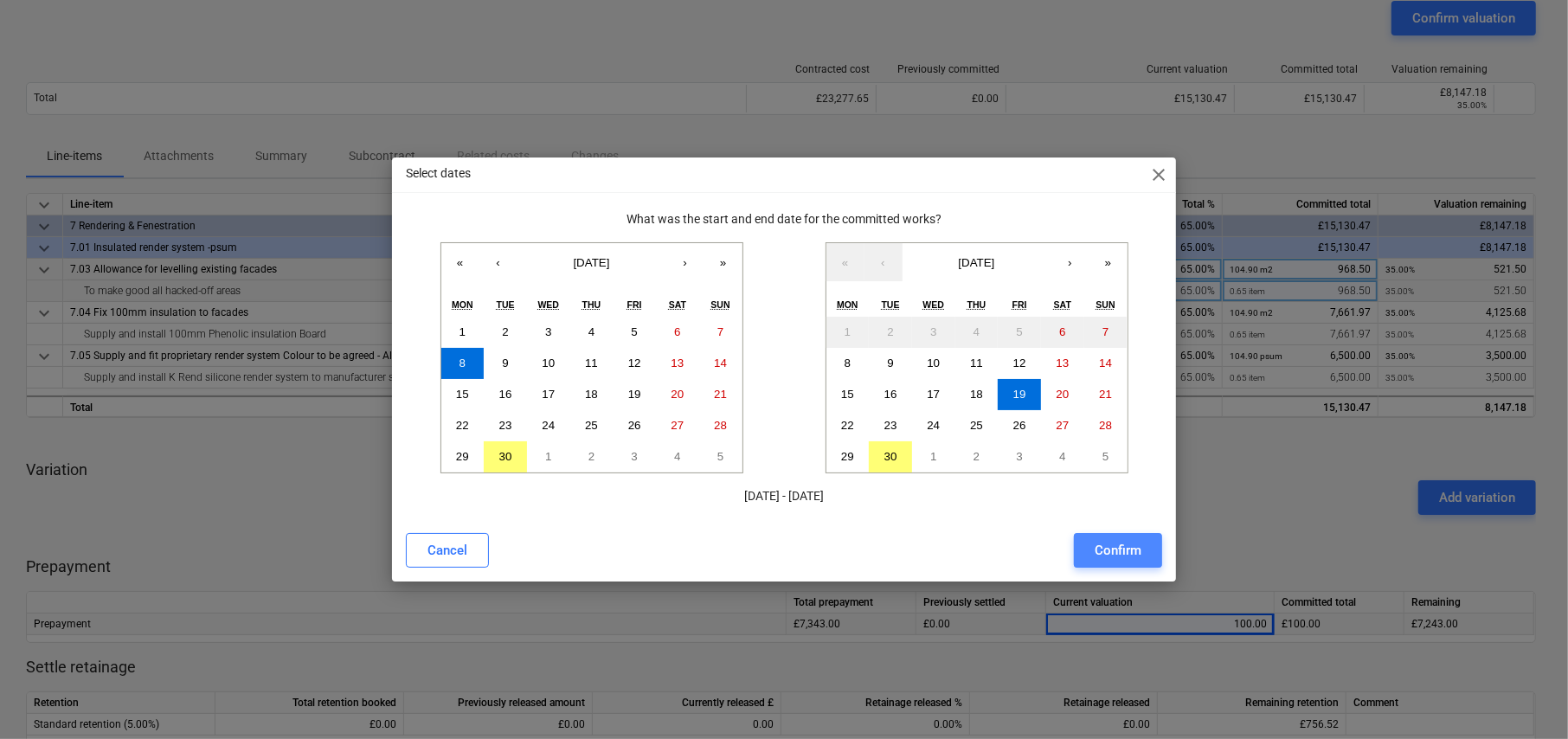
click at [1133, 552] on div "Confirm" at bounding box center [1118, 551] width 47 height 22
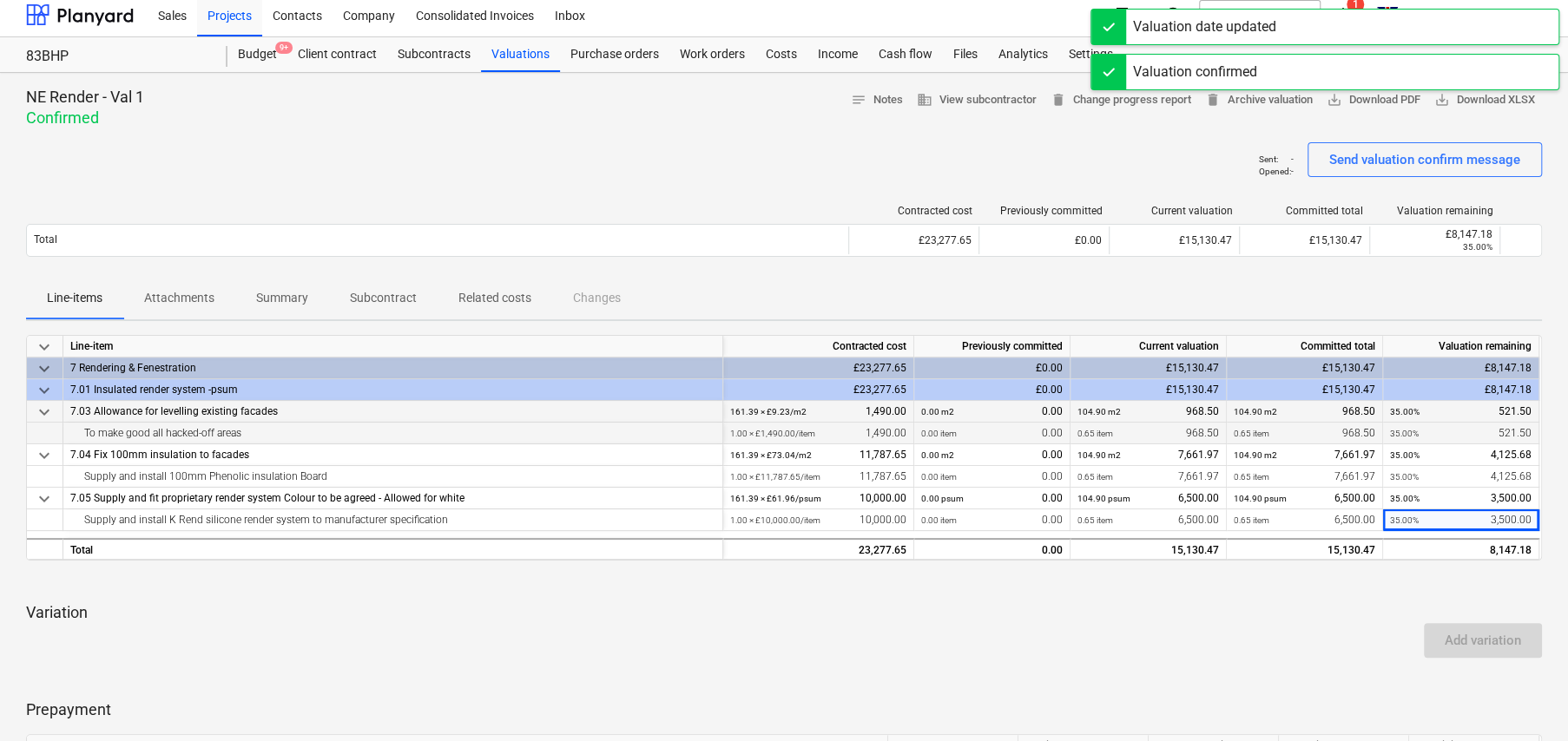
scroll to position [0, 0]
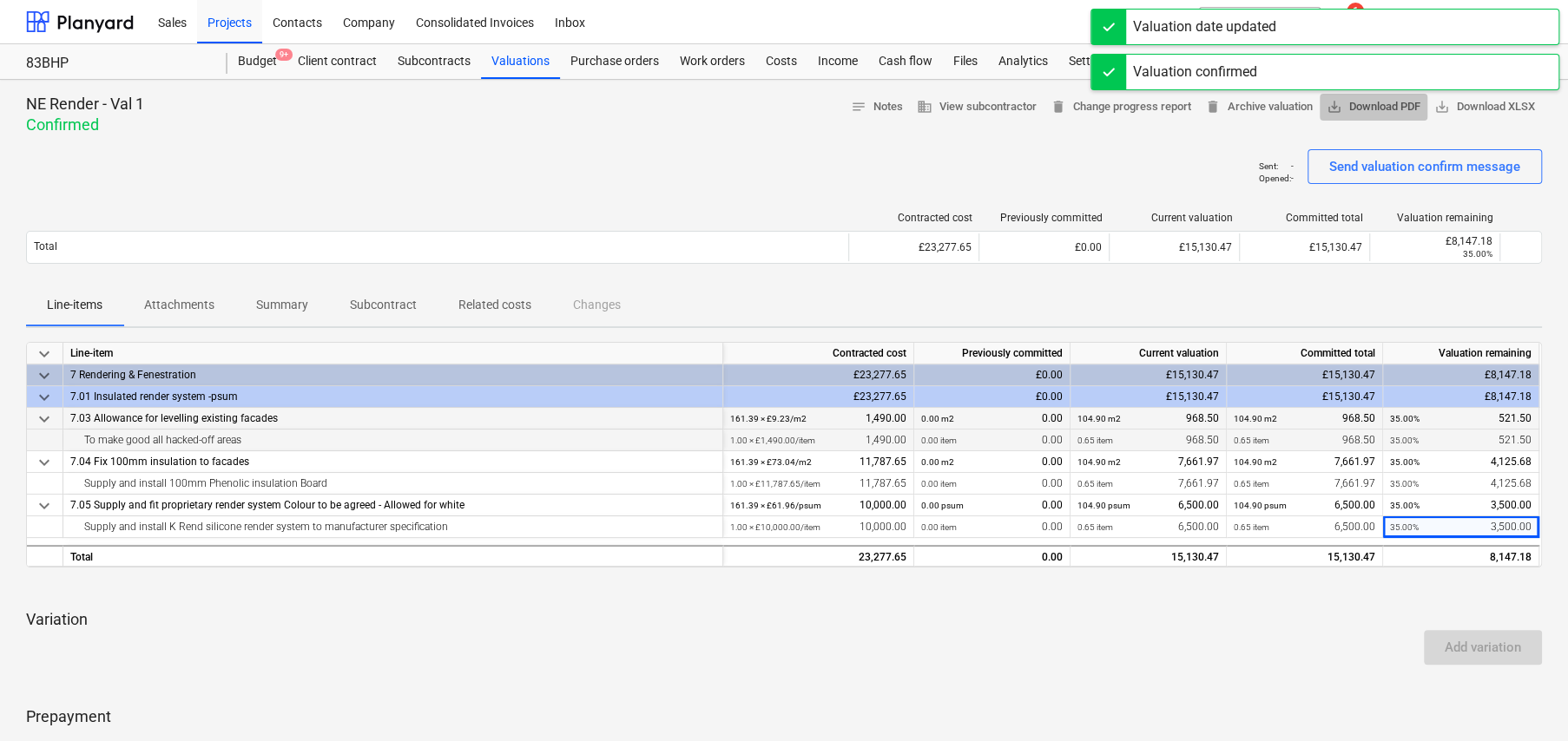
click at [1351, 110] on span "save_alt Download PDF" at bounding box center [1374, 107] width 93 height 20
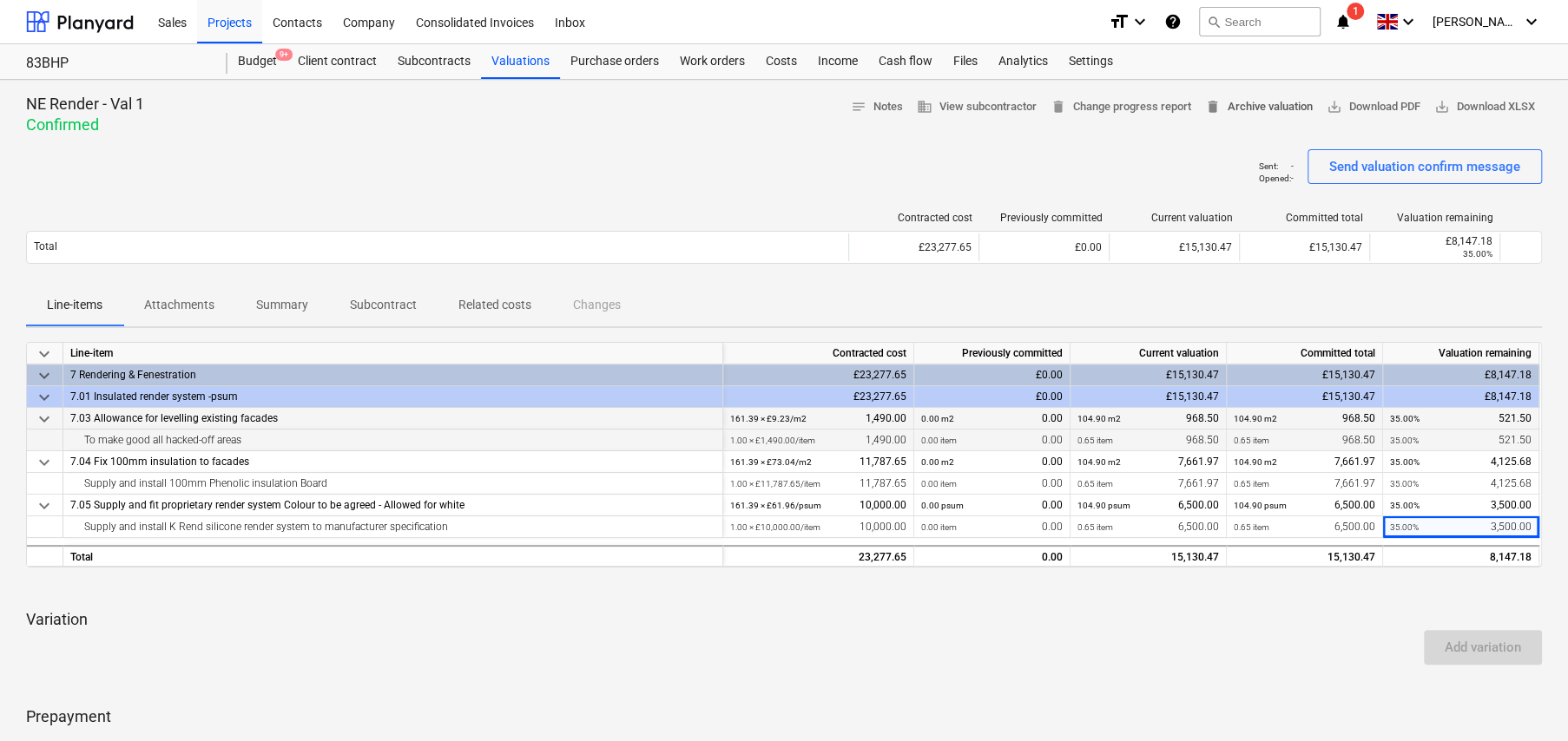
click at [1244, 107] on span "delete Archive valuation" at bounding box center [1259, 107] width 107 height 20
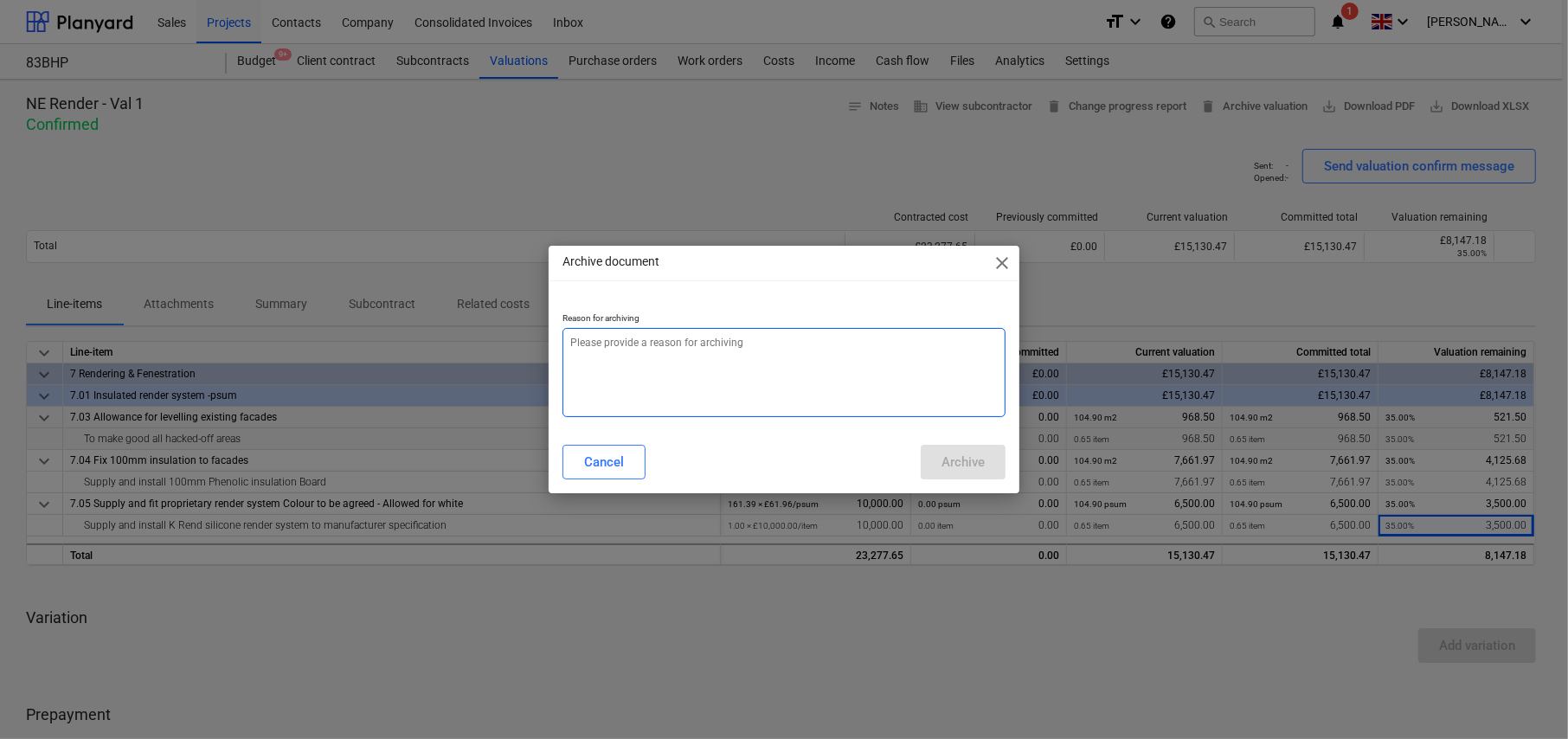
click at [703, 357] on textarea at bounding box center [784, 373] width 443 height 89
type textarea "x"
type textarea "E"
type textarea "x"
type textarea "Er"
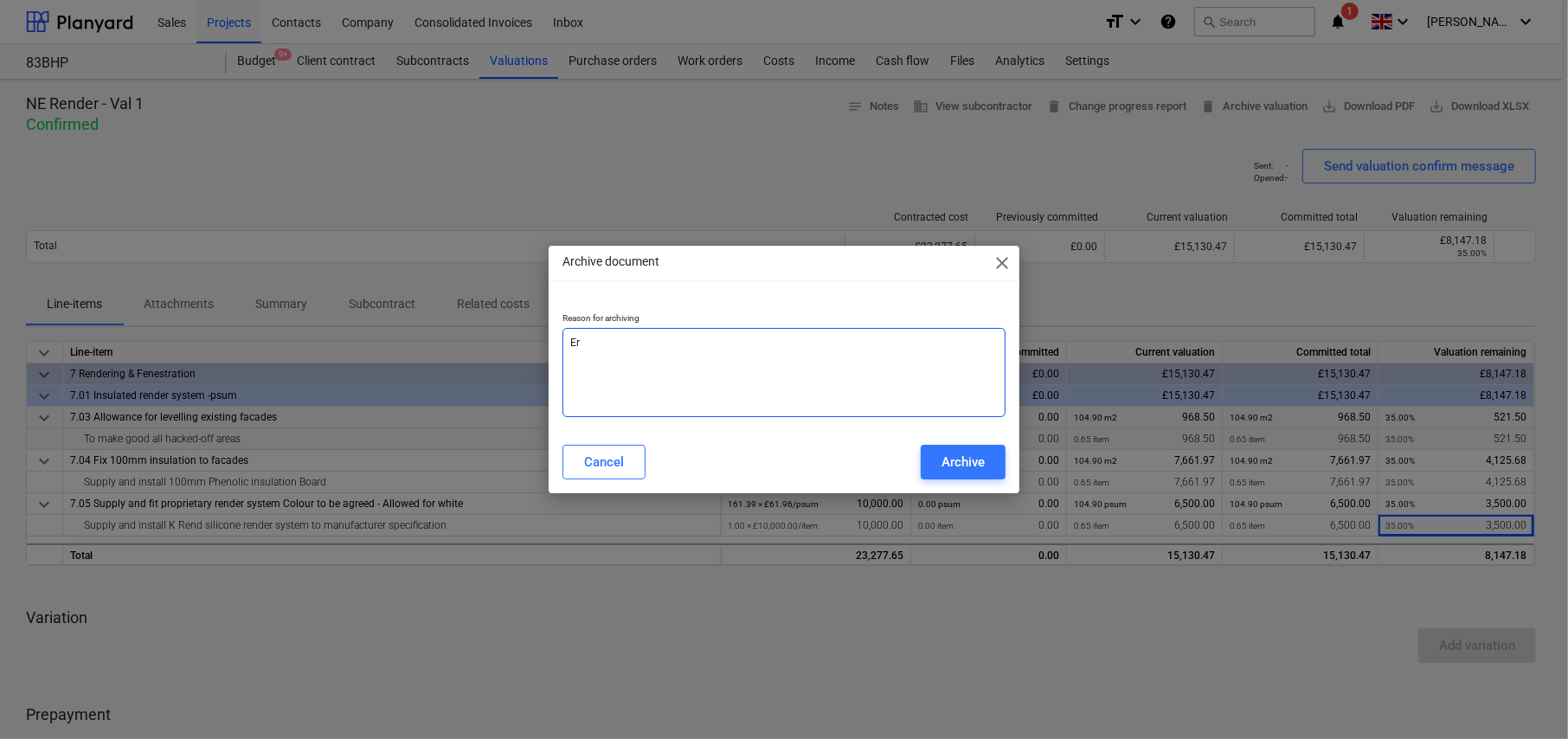
type textarea "x"
type textarea "Err"
type textarea "x"
type textarea "Erro"
type textarea "x"
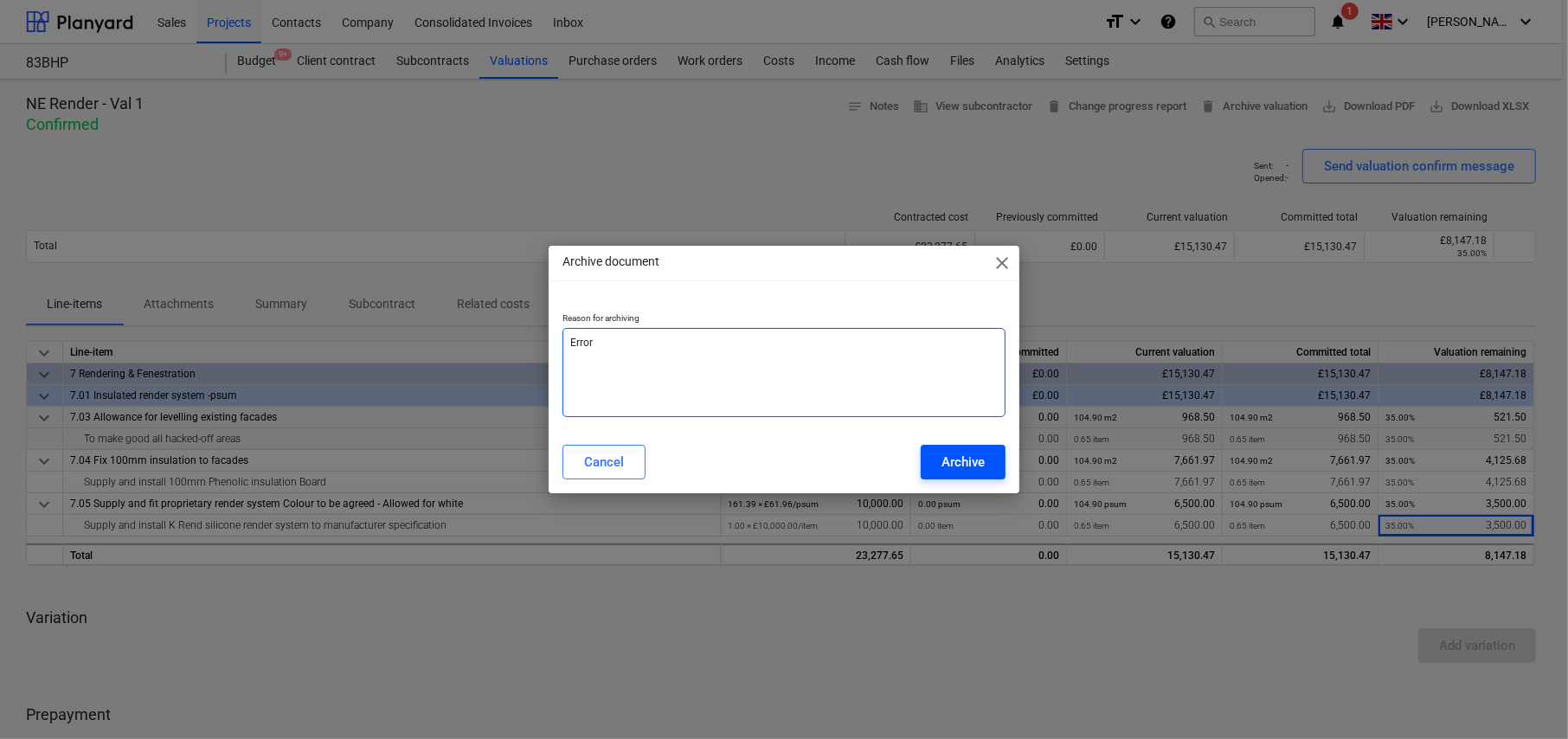
type textarea "Error"
click at [966, 462] on div "Archive" at bounding box center [963, 462] width 43 height 22
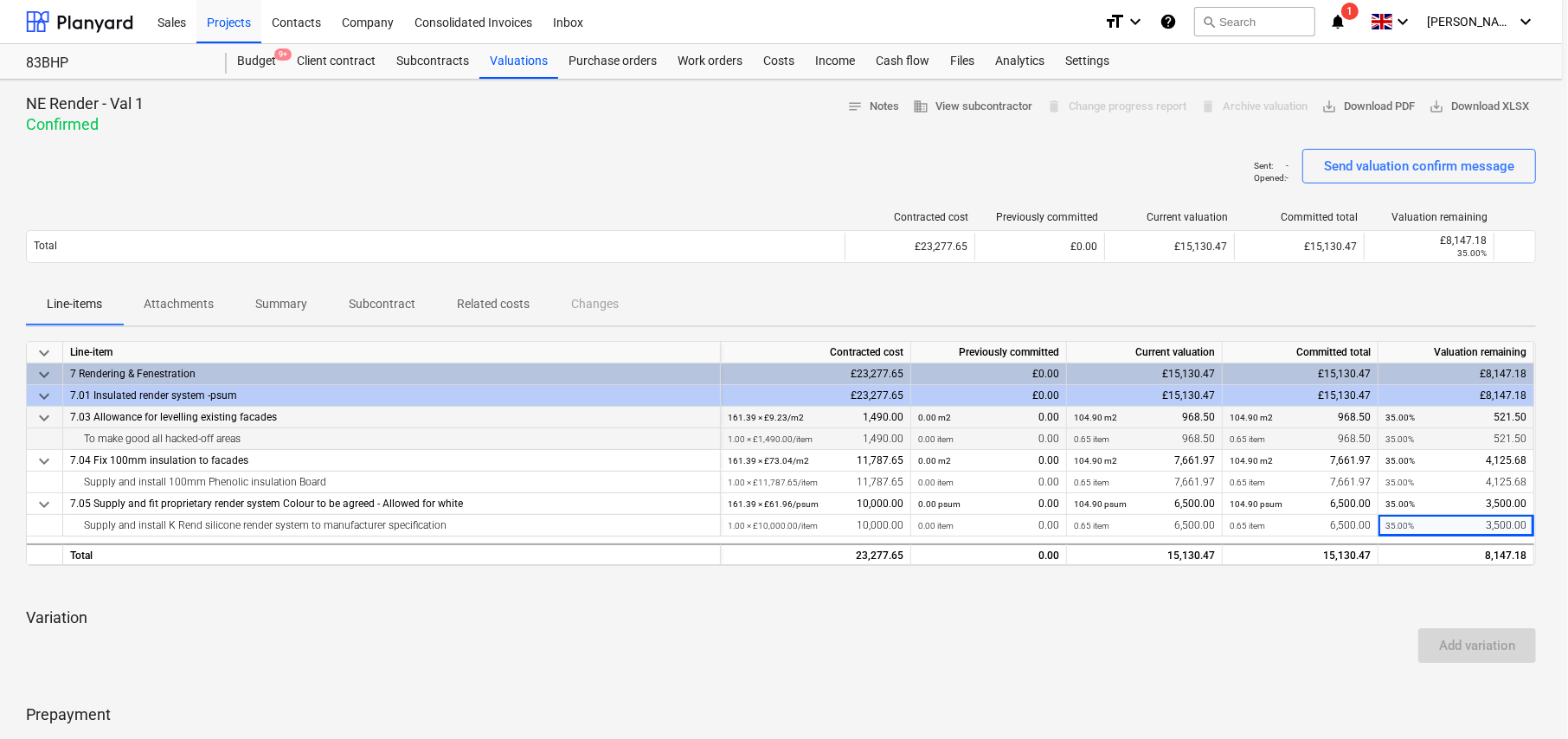
type textarea "x"
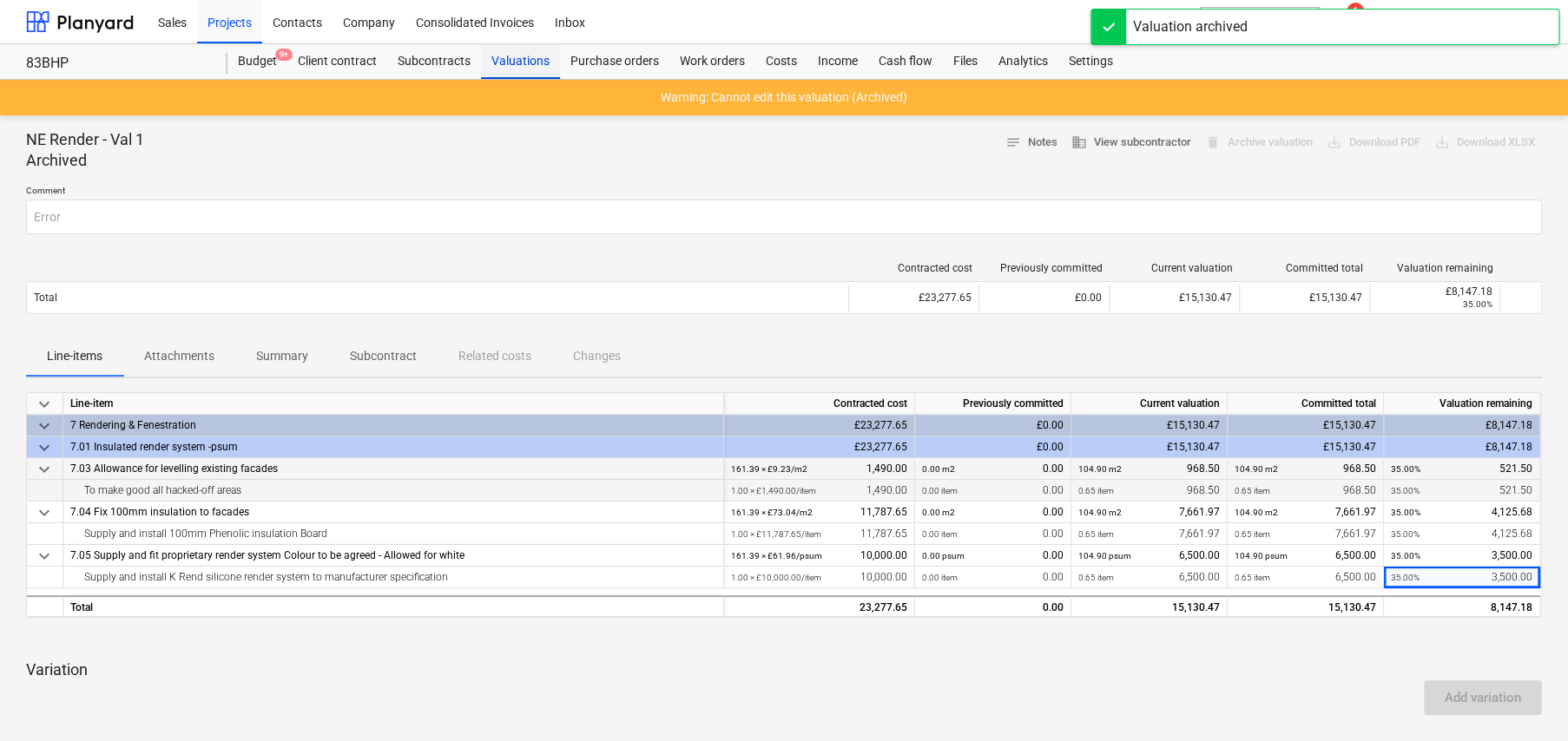
click at [527, 64] on div "Valuations" at bounding box center [520, 62] width 79 height 35
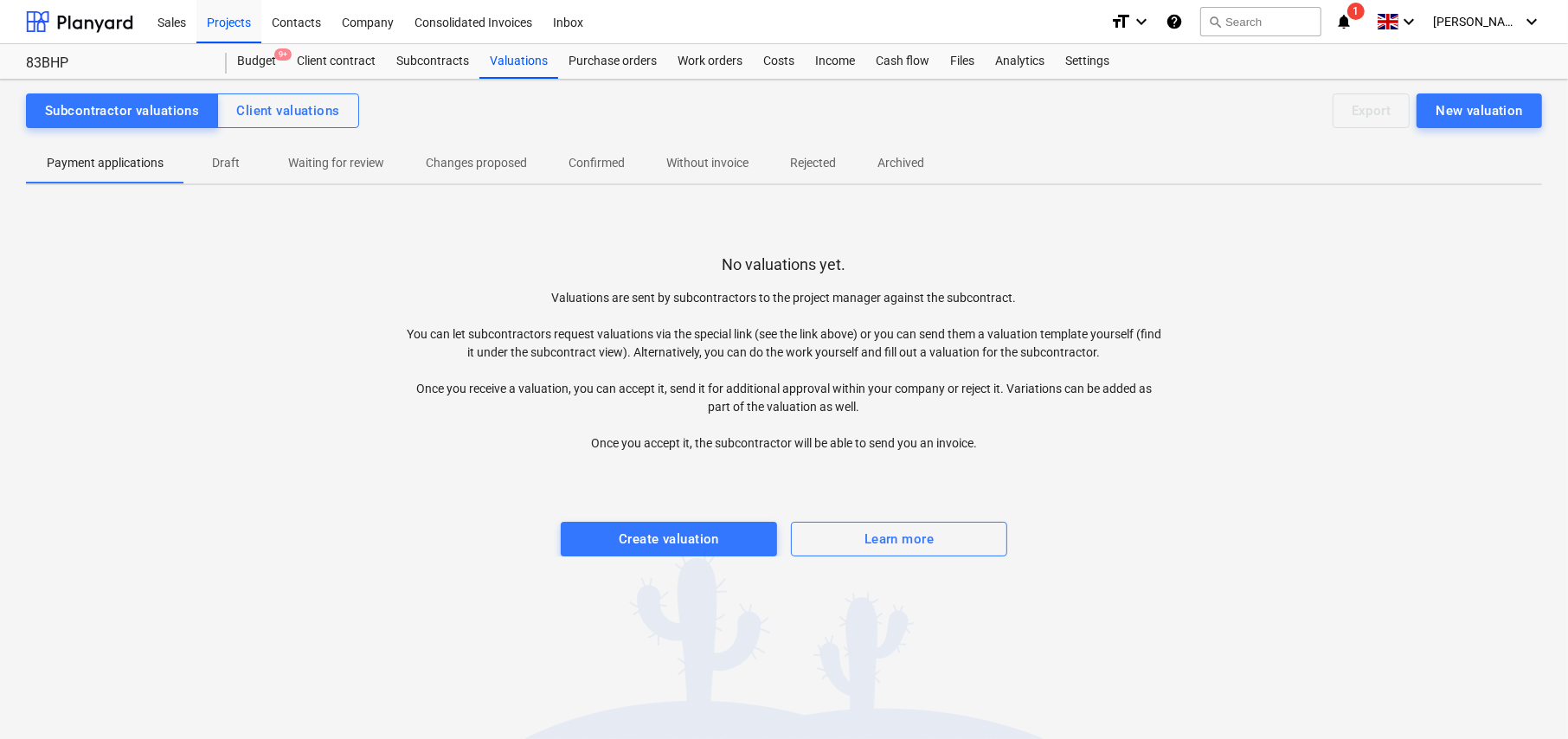
click at [909, 163] on p "Archived" at bounding box center [900, 163] width 47 height 18
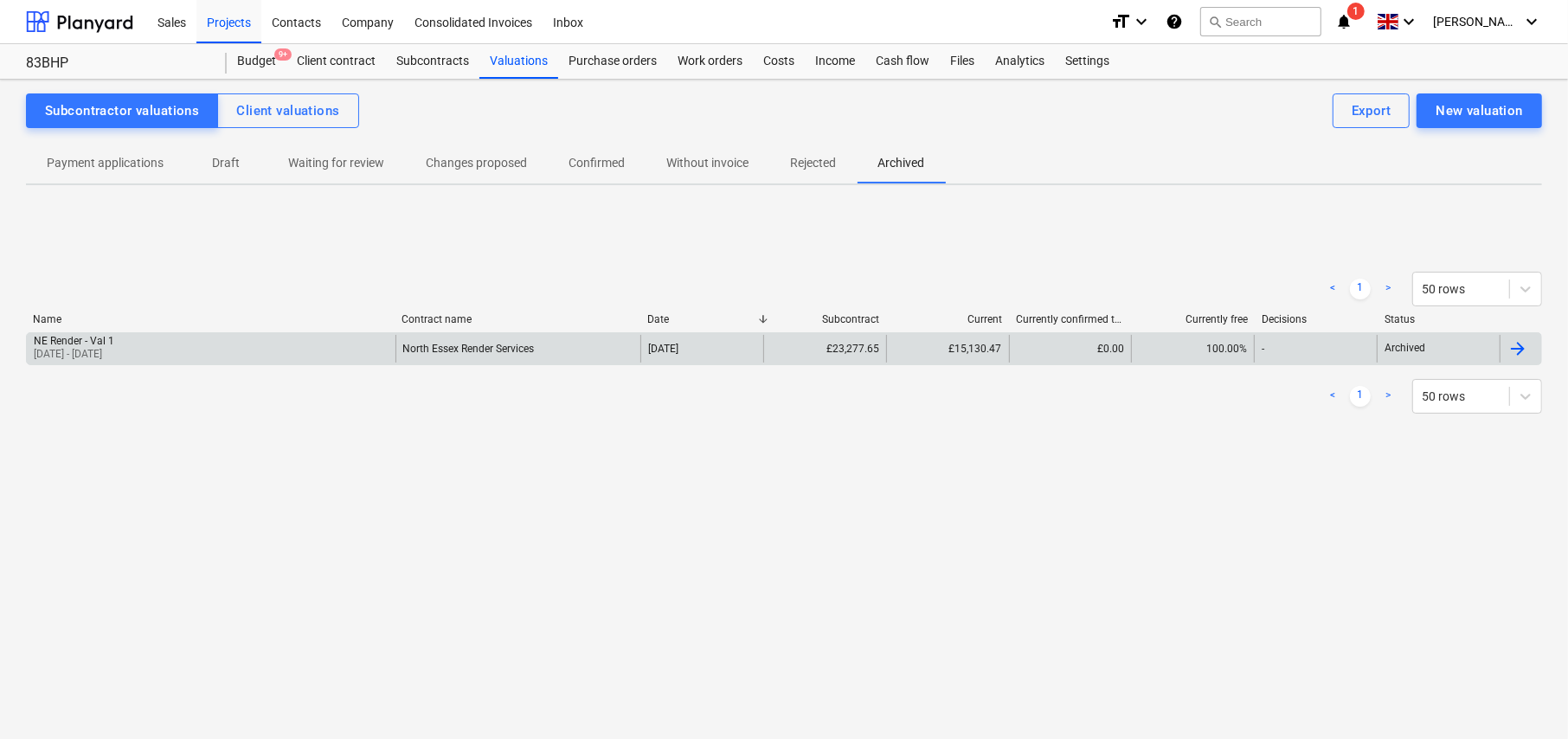
click at [947, 354] on div "£15,130.47" at bounding box center [947, 349] width 123 height 28
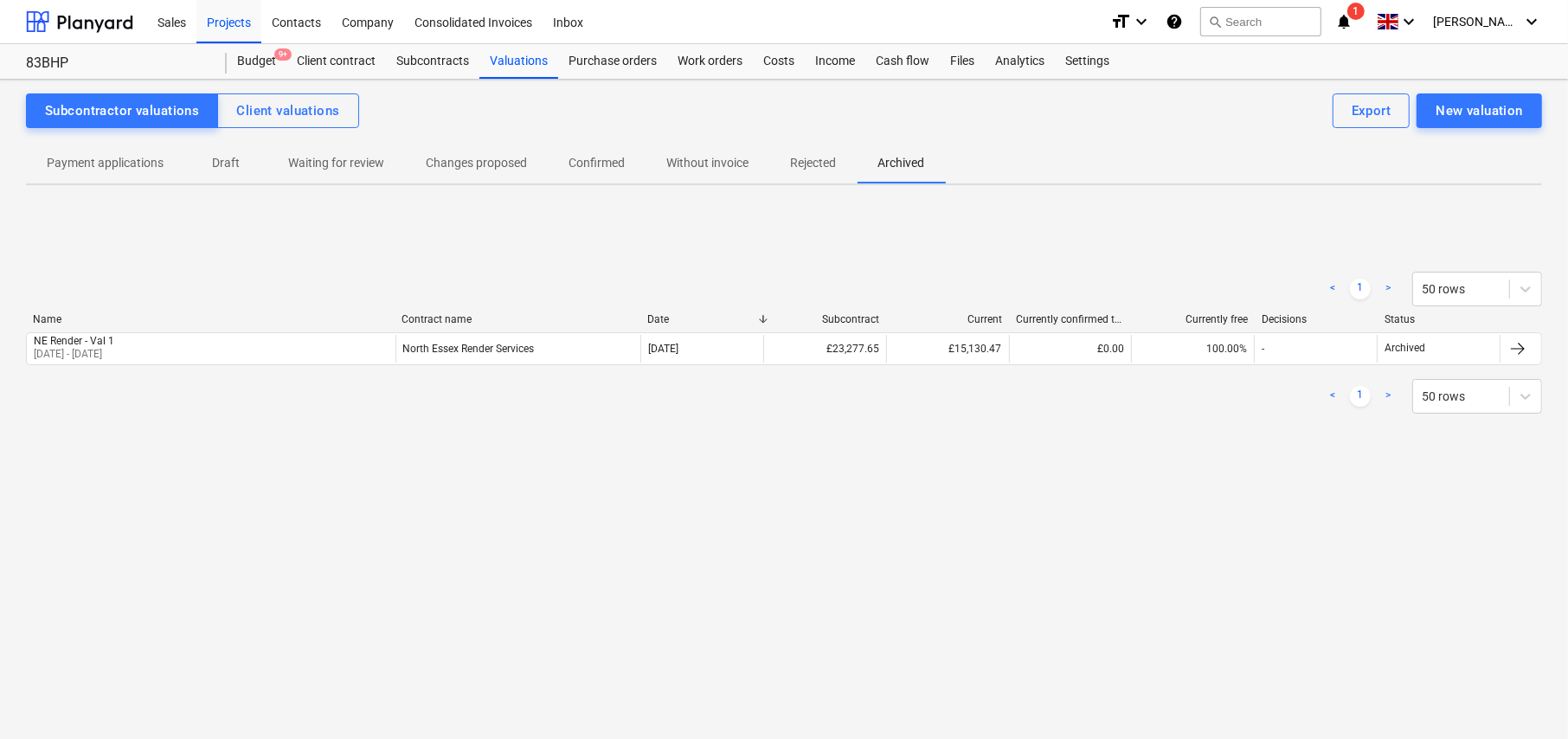
drag, startPoint x: 94, startPoint y: 161, endPoint x: 120, endPoint y: 184, distance: 34.7
click at [94, 161] on p "Payment applications" at bounding box center [105, 163] width 117 height 18
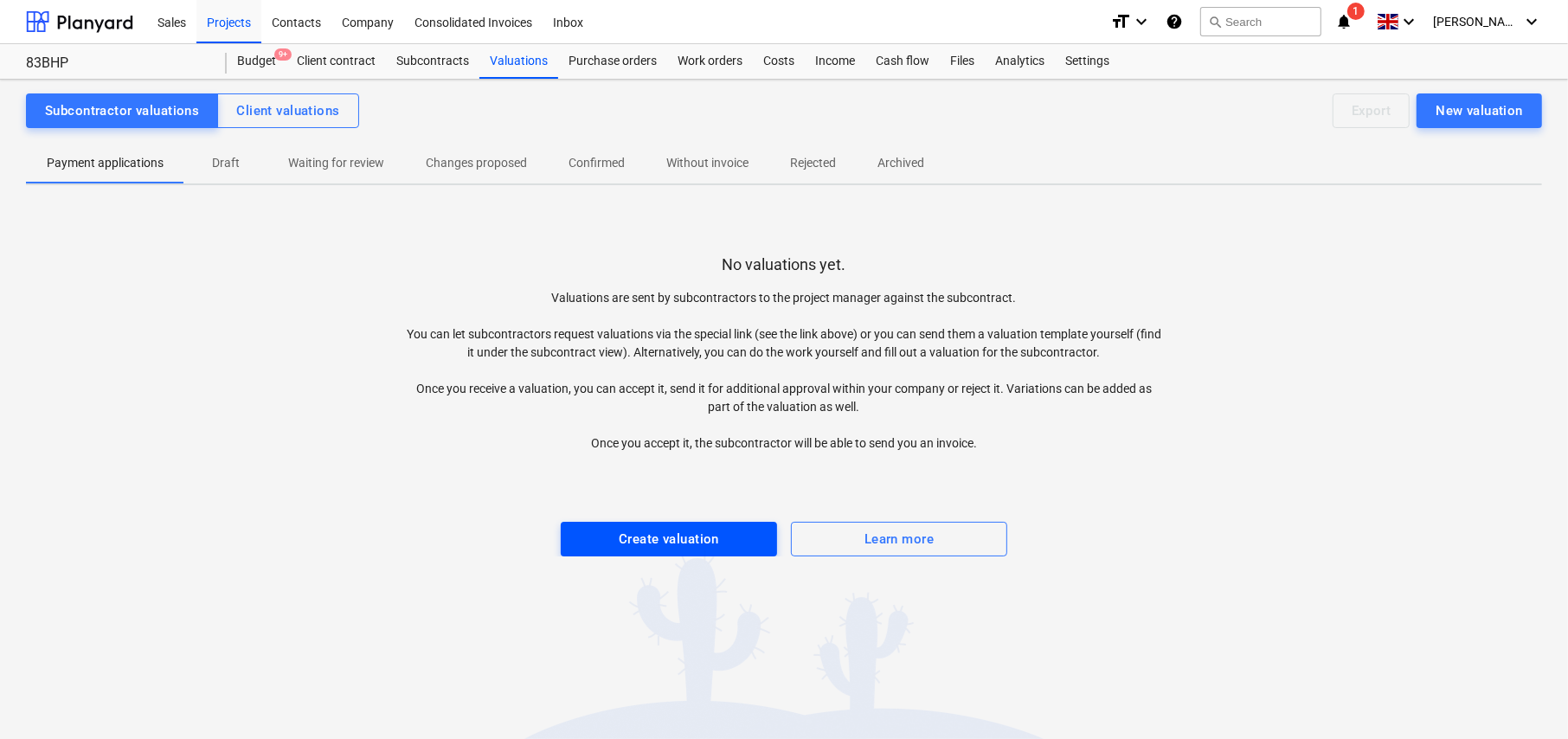
click at [675, 547] on div "Create valuation" at bounding box center [669, 539] width 101 height 22
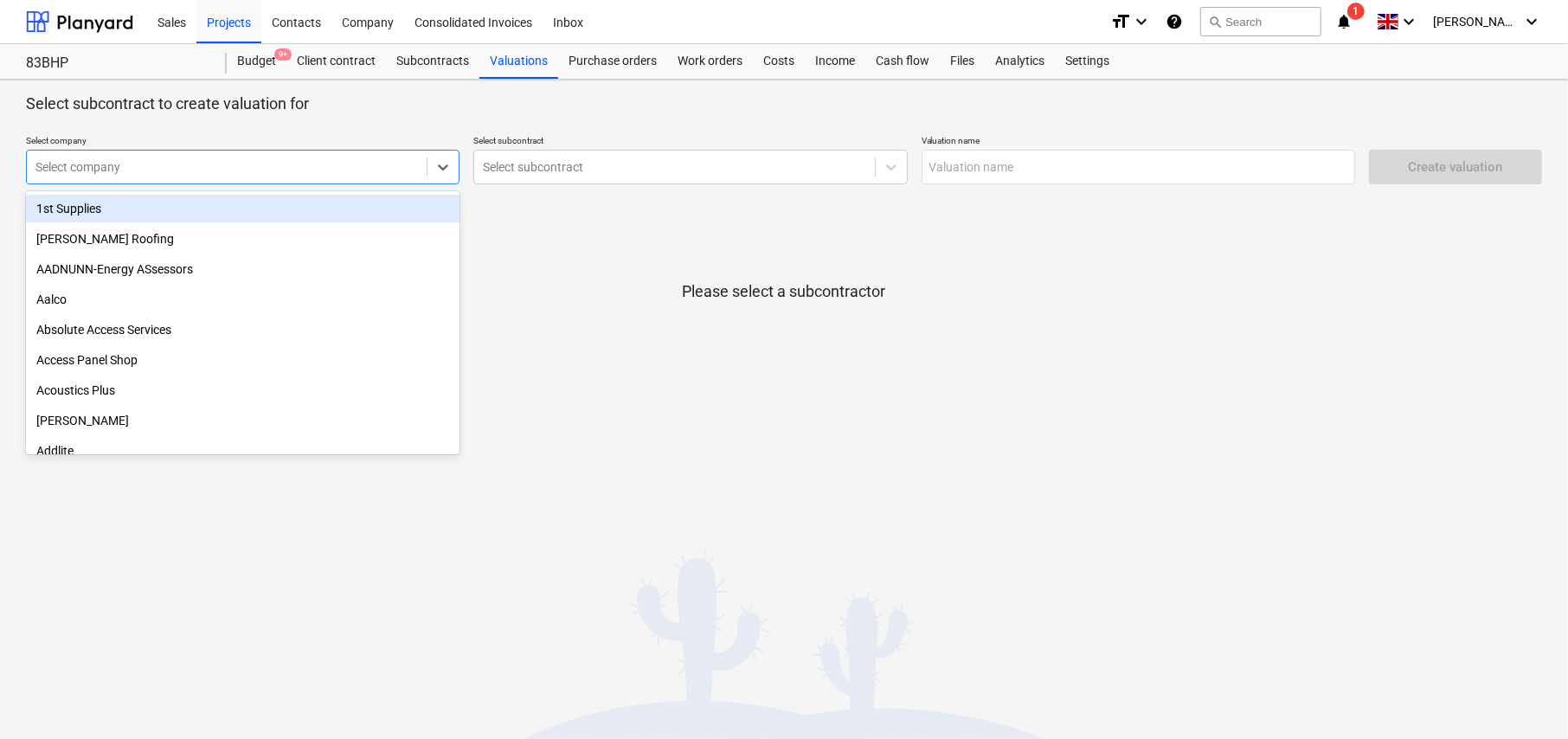
click at [204, 163] on div at bounding box center [226, 167] width 383 height 18
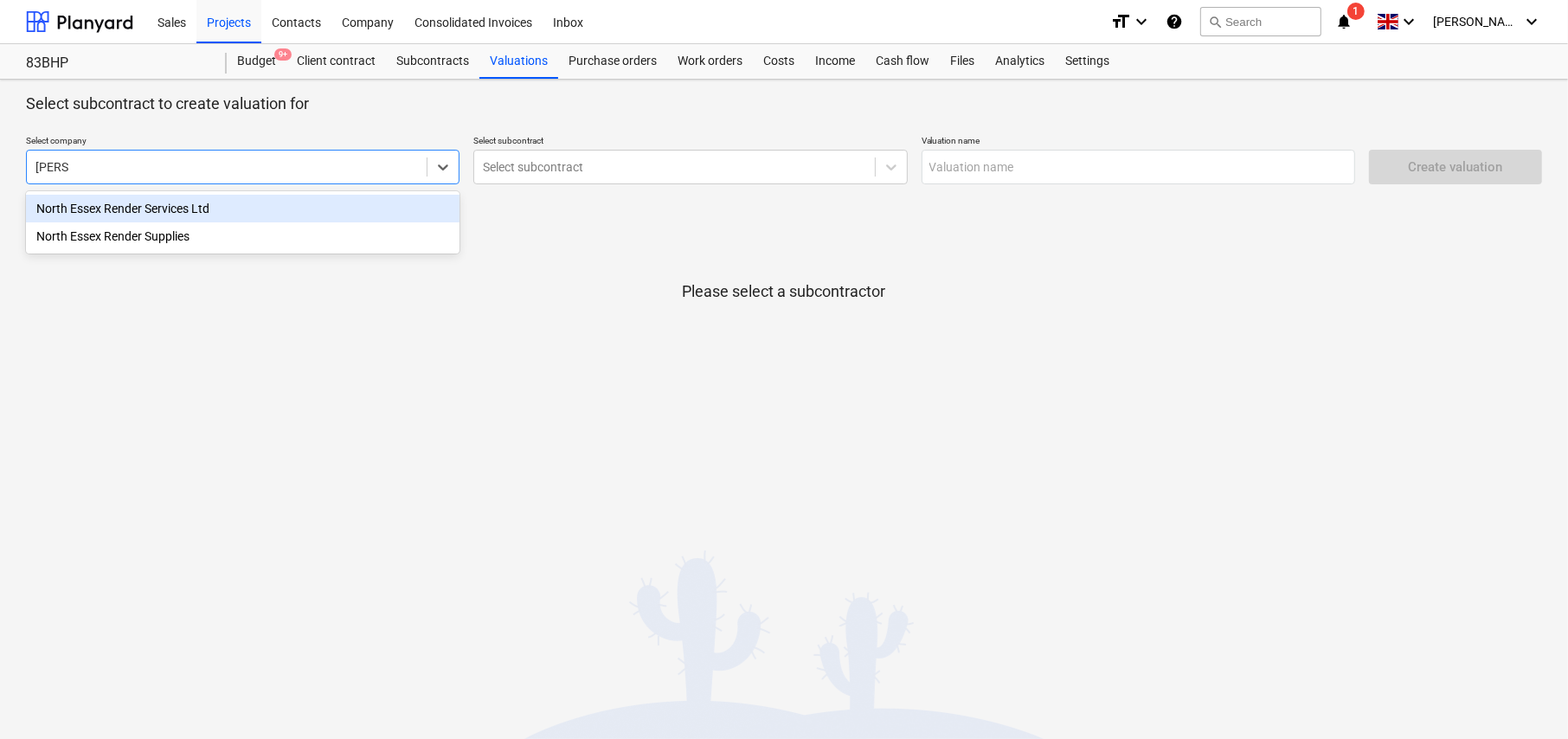
type input "render"
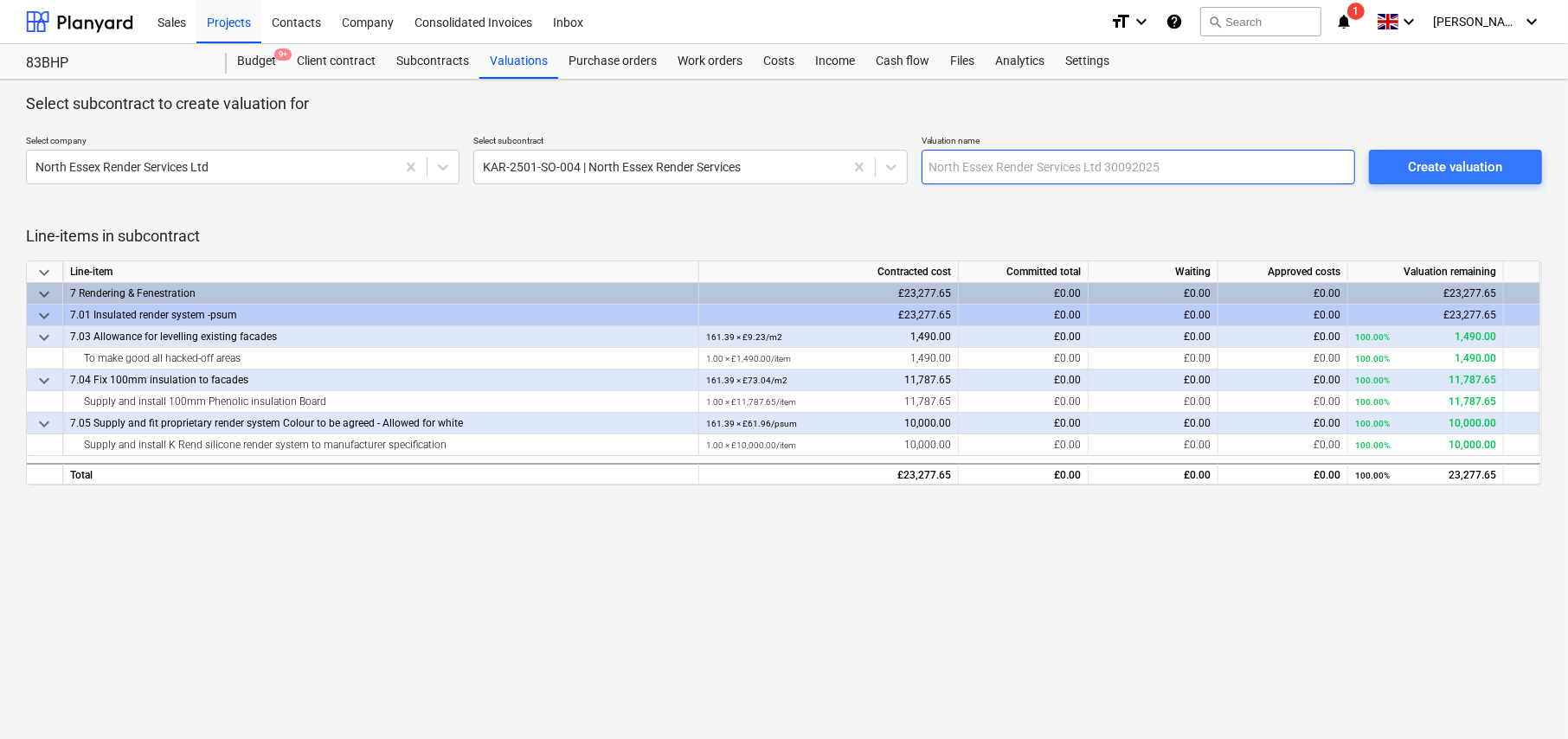
click at [954, 166] on input "text" at bounding box center [1138, 167] width 434 height 35
type input "NE Render Val [DATE] - [DATE]"
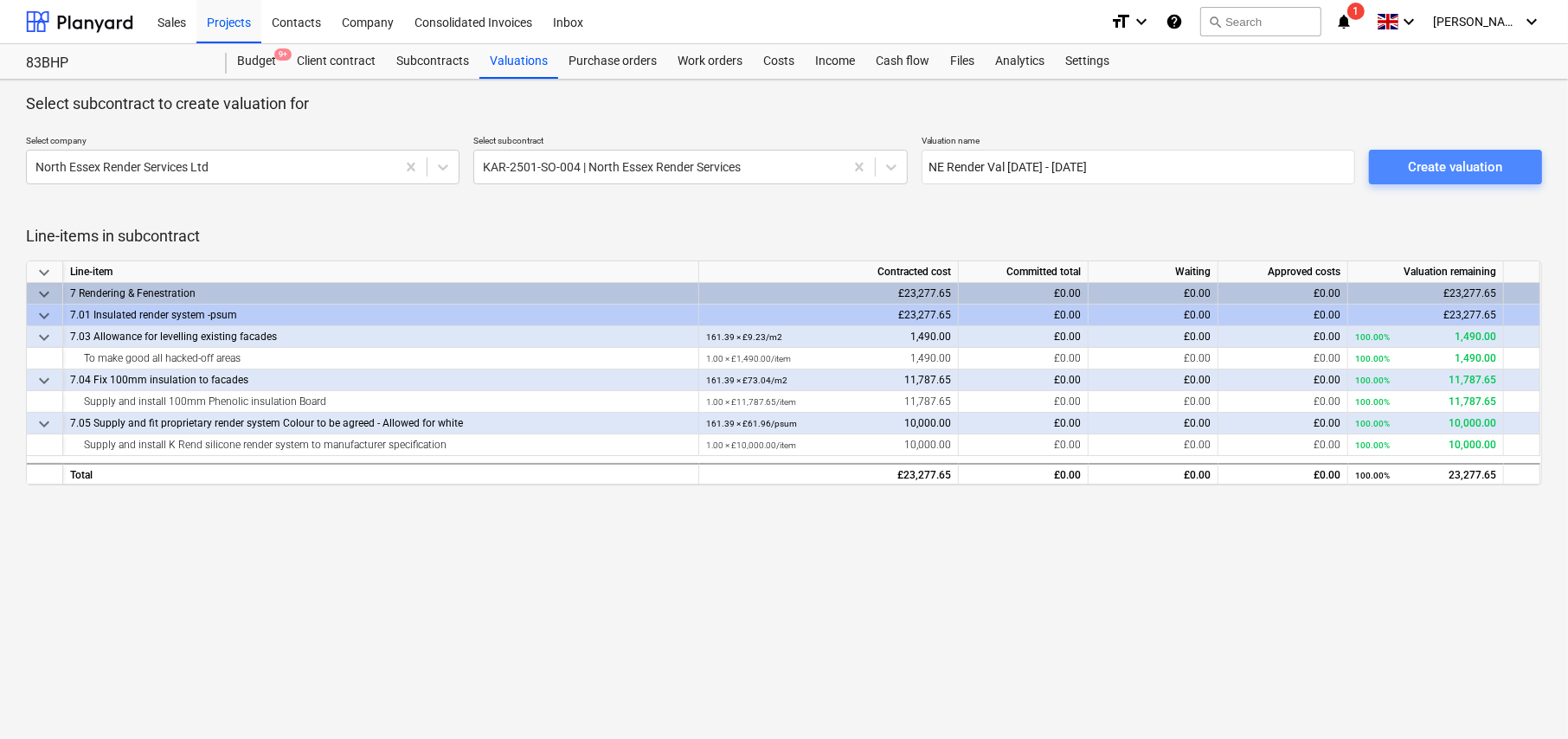
click at [1415, 175] on div "Create valuation" at bounding box center [1455, 167] width 94 height 22
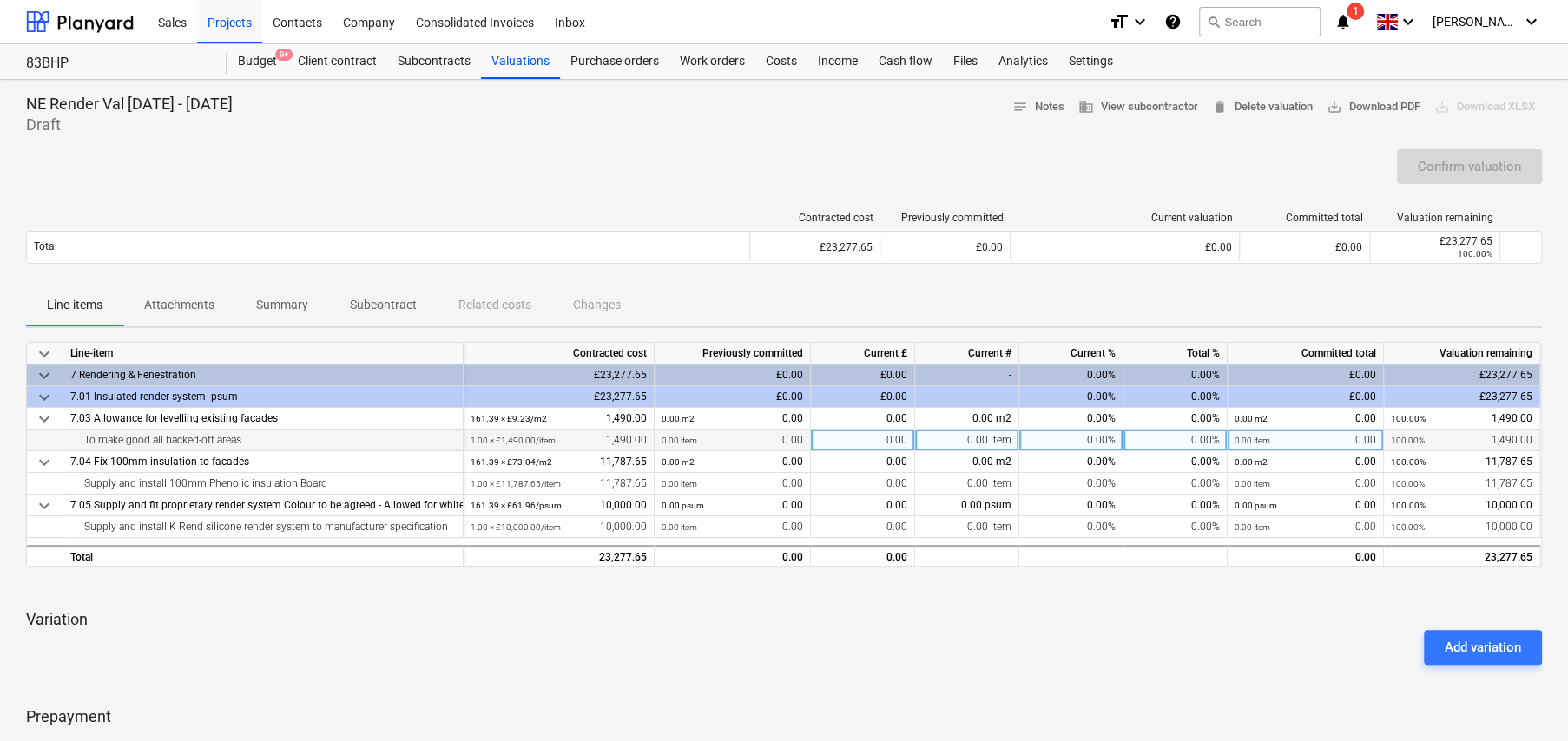
click at [1106, 438] on div "0.00%" at bounding box center [1071, 439] width 105 height 21
type input "65"
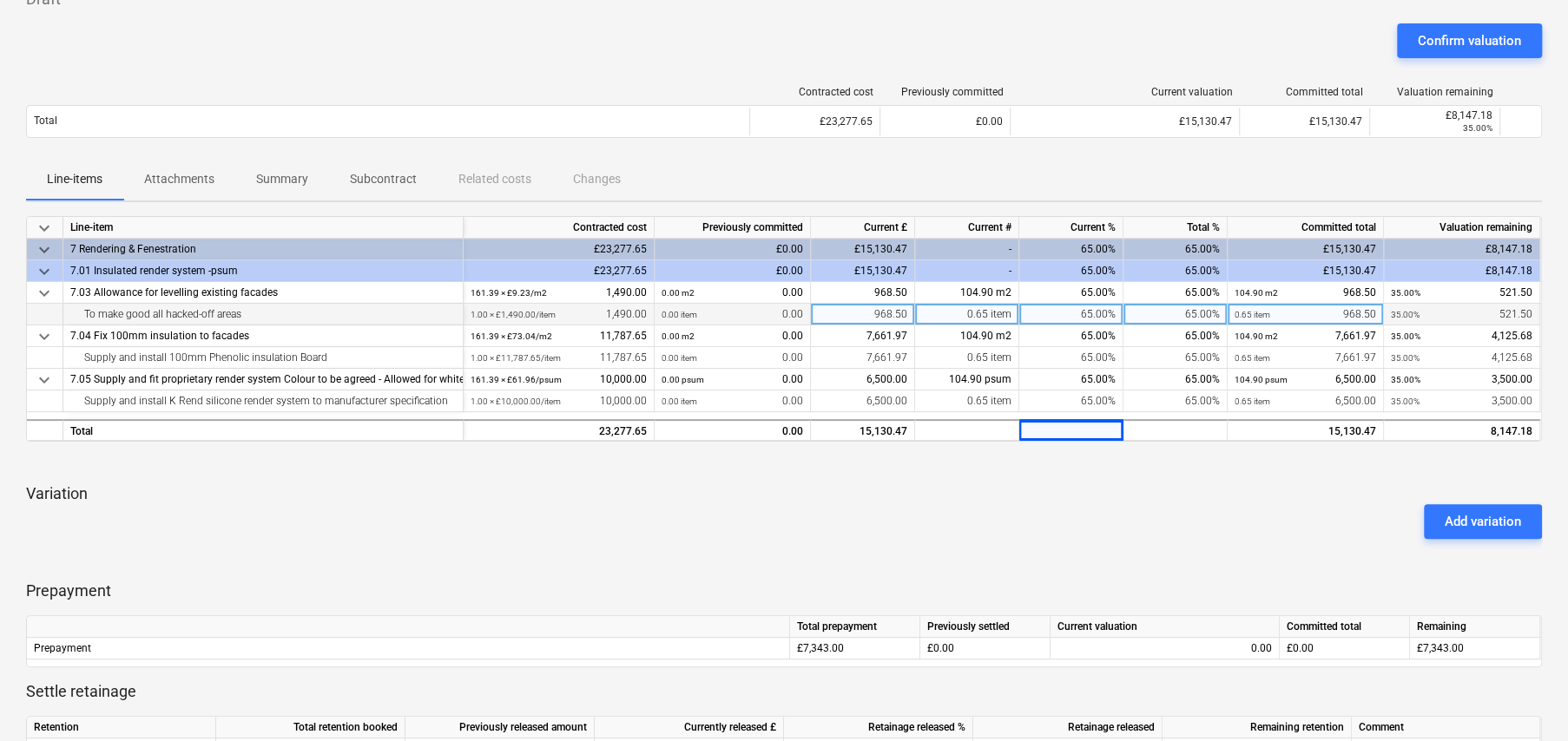
scroll to position [409, 0]
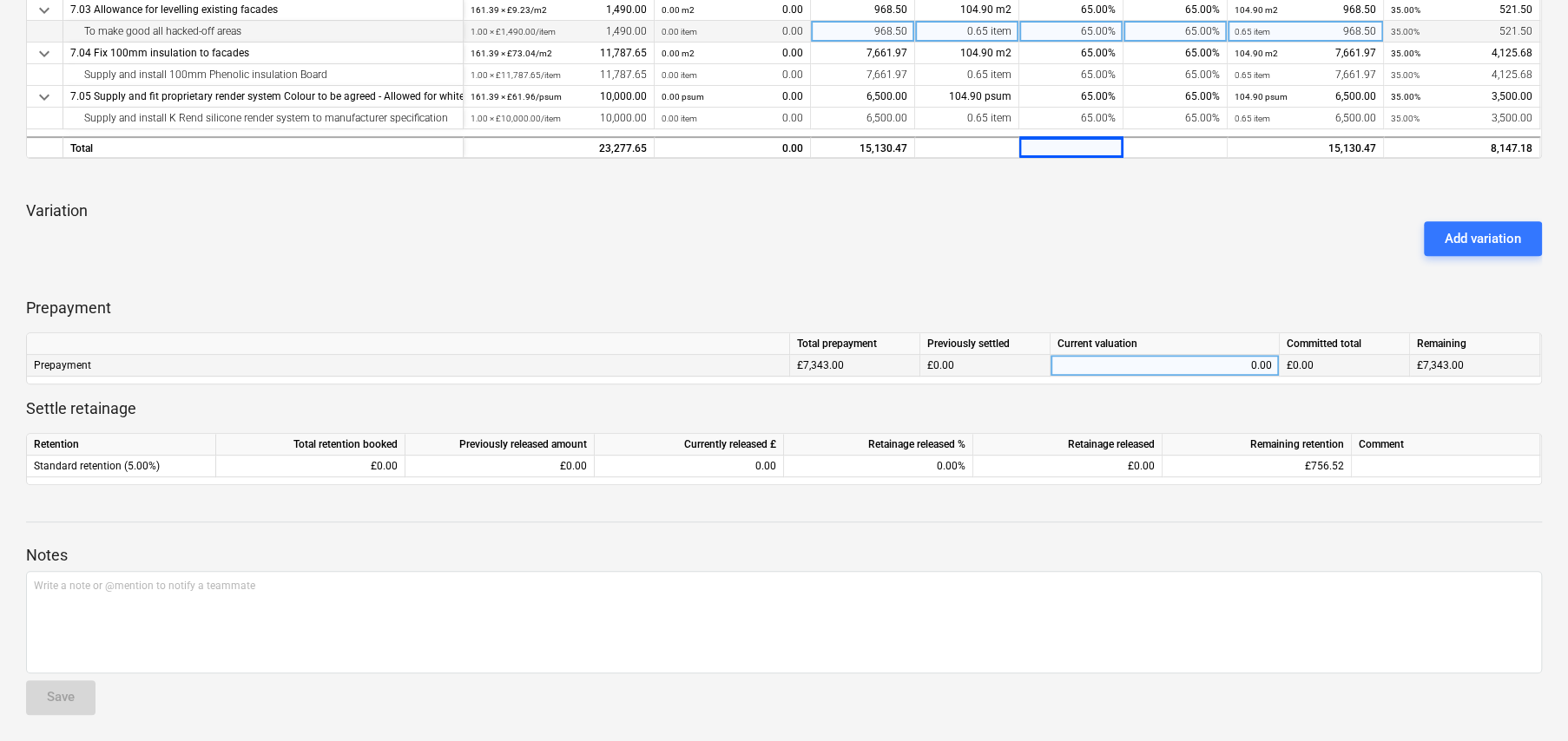
click at [1258, 365] on div "0.00" at bounding box center [1165, 365] width 215 height 21
type input "7343"
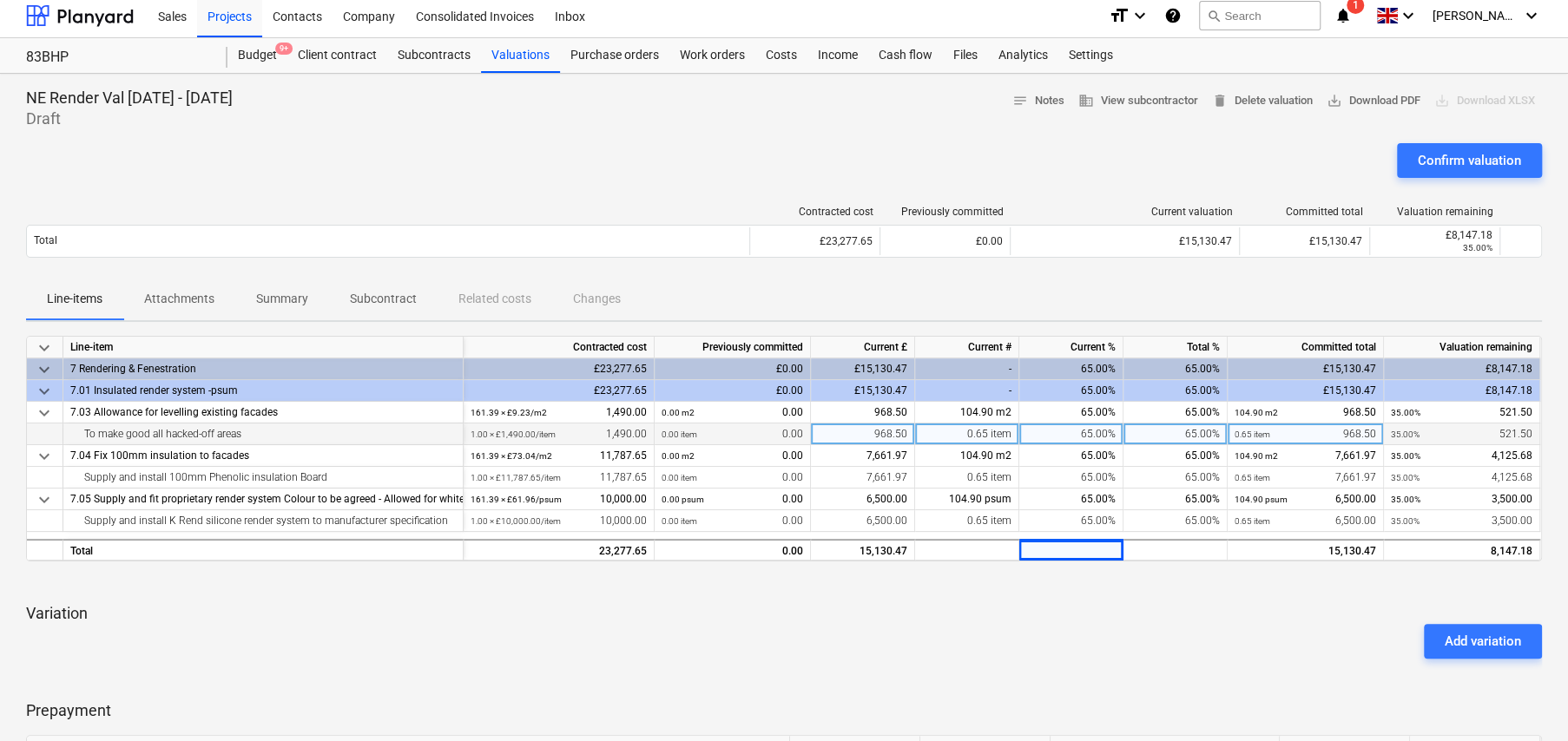
scroll to position [0, 0]
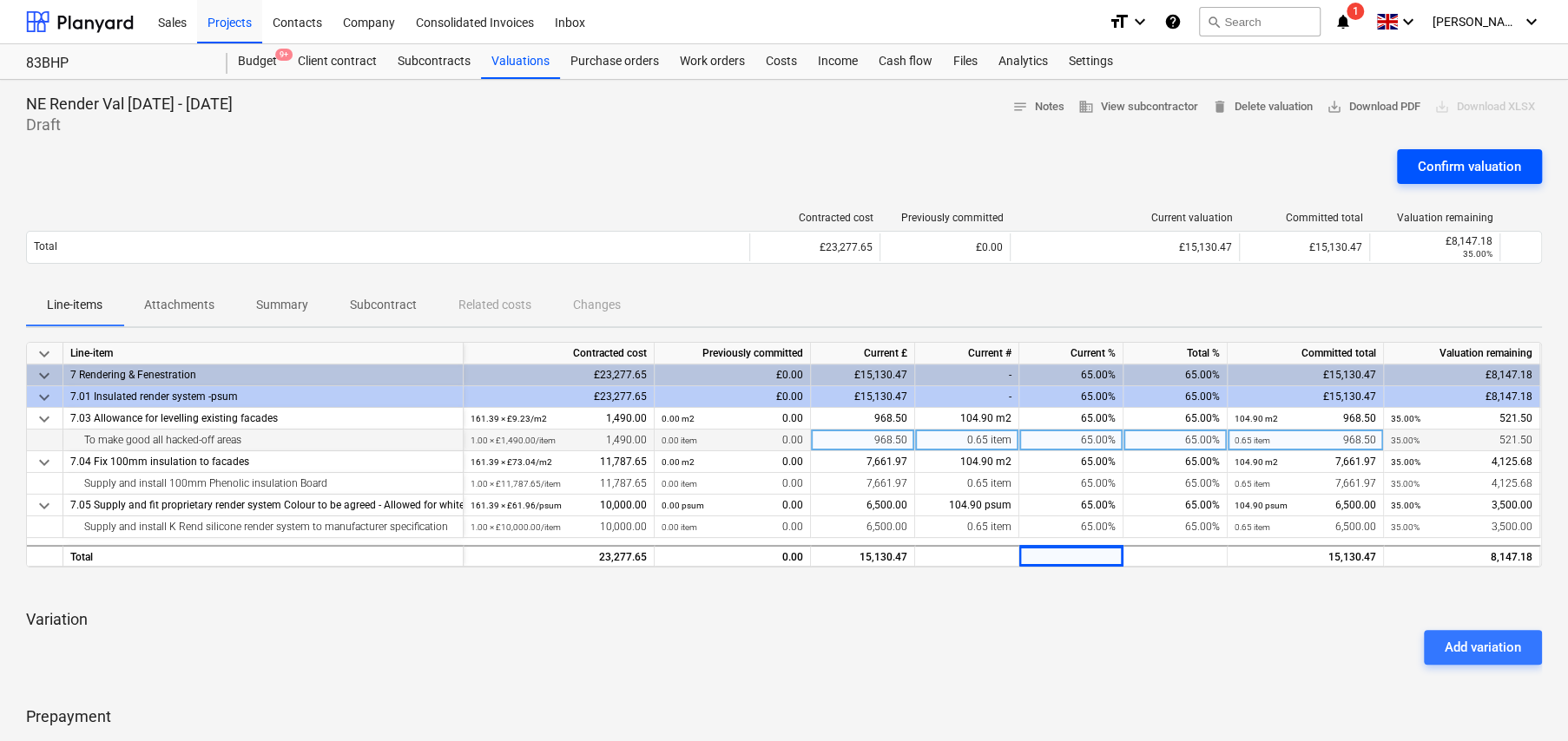
click at [1455, 167] on div "Confirm valuation" at bounding box center [1470, 167] width 104 height 22
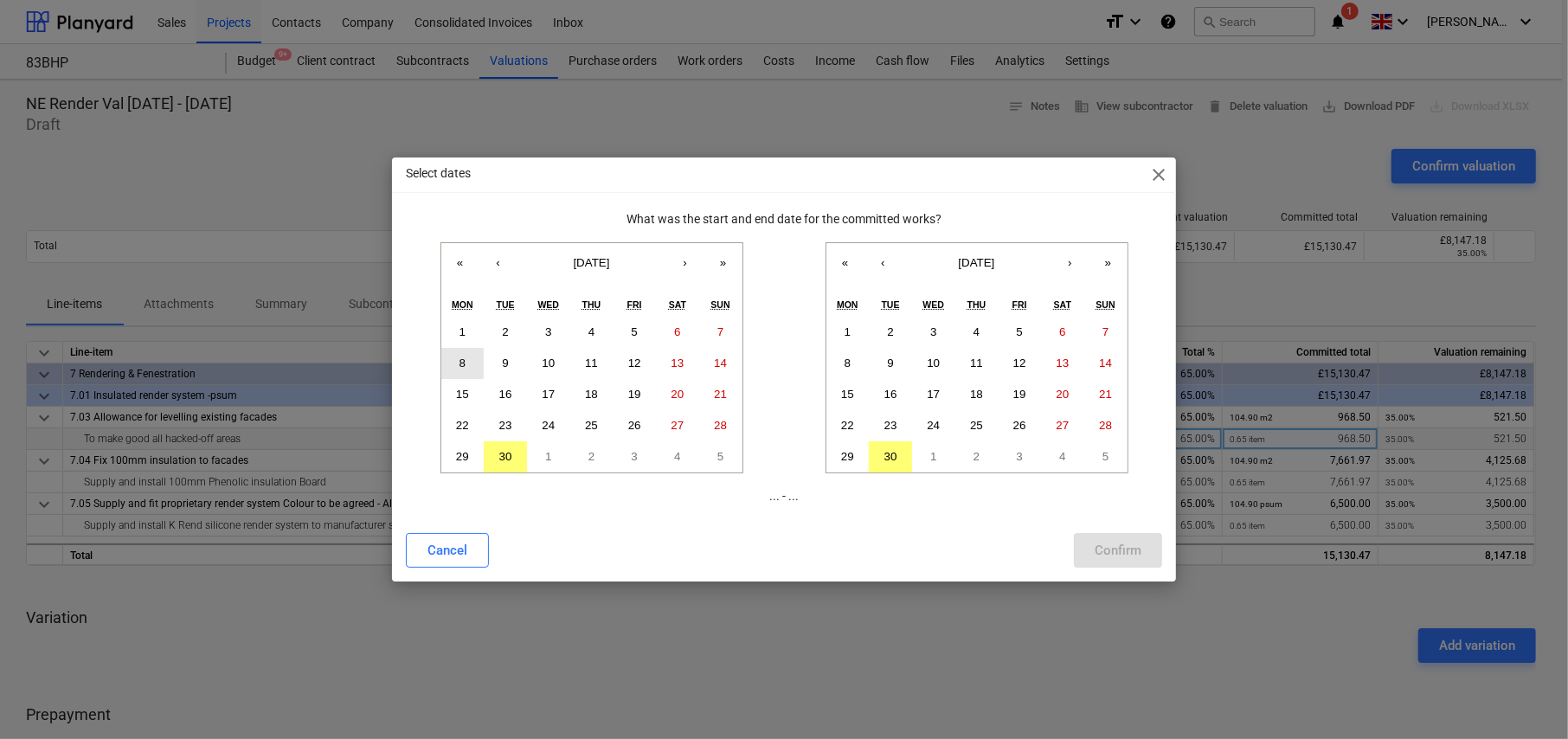
click at [463, 357] on abbr "8" at bounding box center [462, 364] width 6 height 13
click at [642, 391] on button "19" at bounding box center [634, 395] width 43 height 31
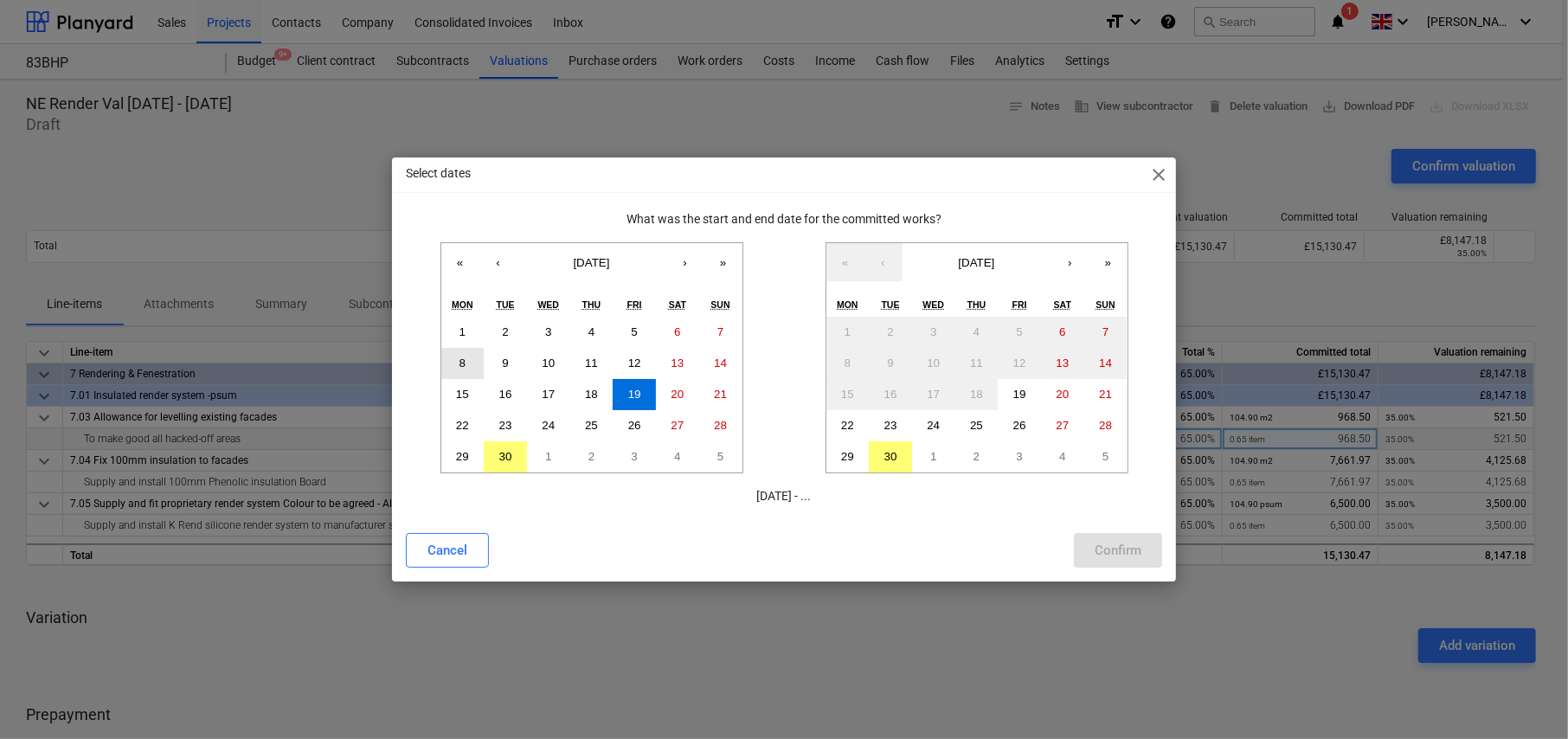
click at [455, 363] on button "8" at bounding box center [462, 364] width 43 height 31
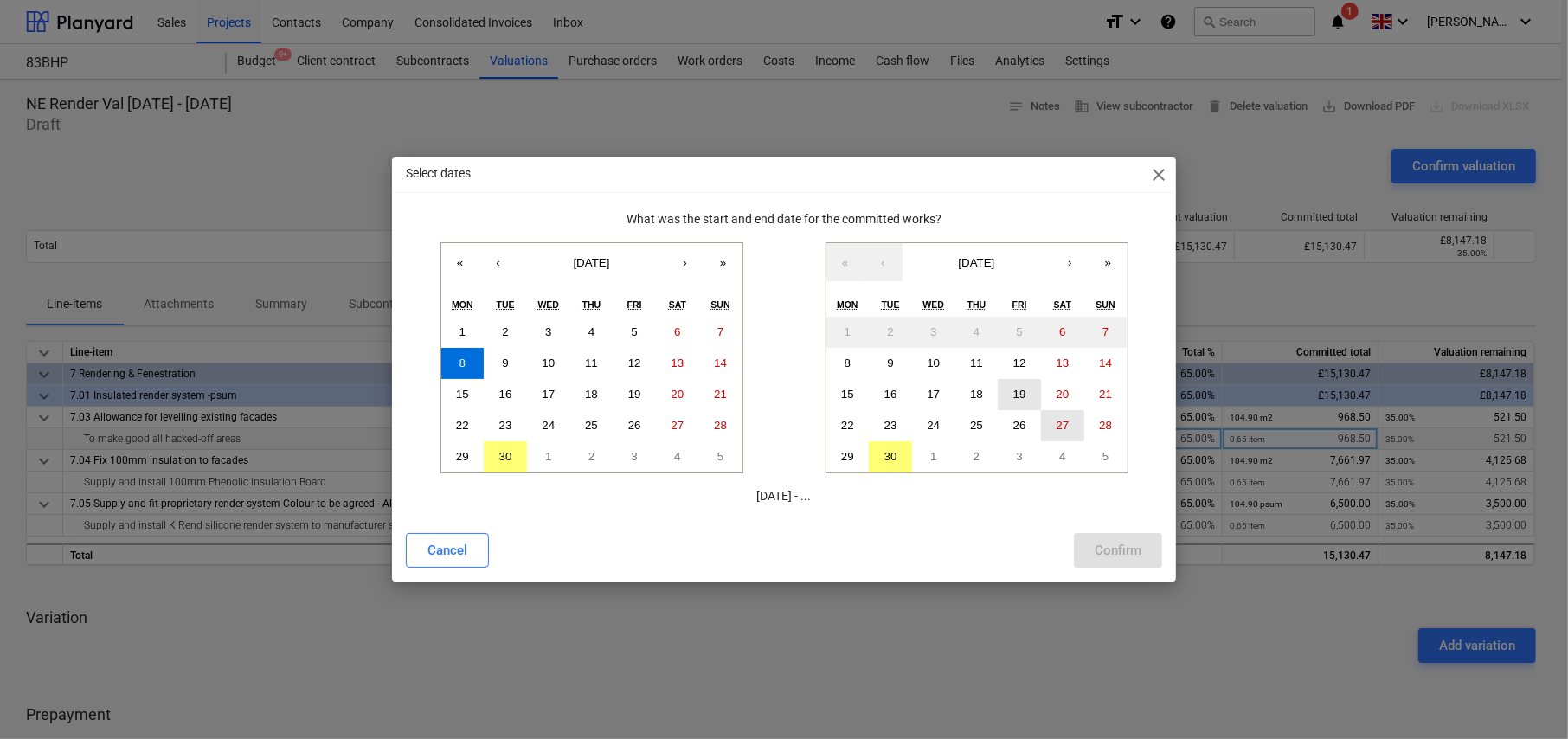
drag, startPoint x: 1014, startPoint y: 390, endPoint x: 1073, endPoint y: 435, distance: 74.2
click at [1016, 390] on abbr "19" at bounding box center [1020, 394] width 13 height 13
click at [1129, 553] on div "Confirm" at bounding box center [1118, 551] width 47 height 22
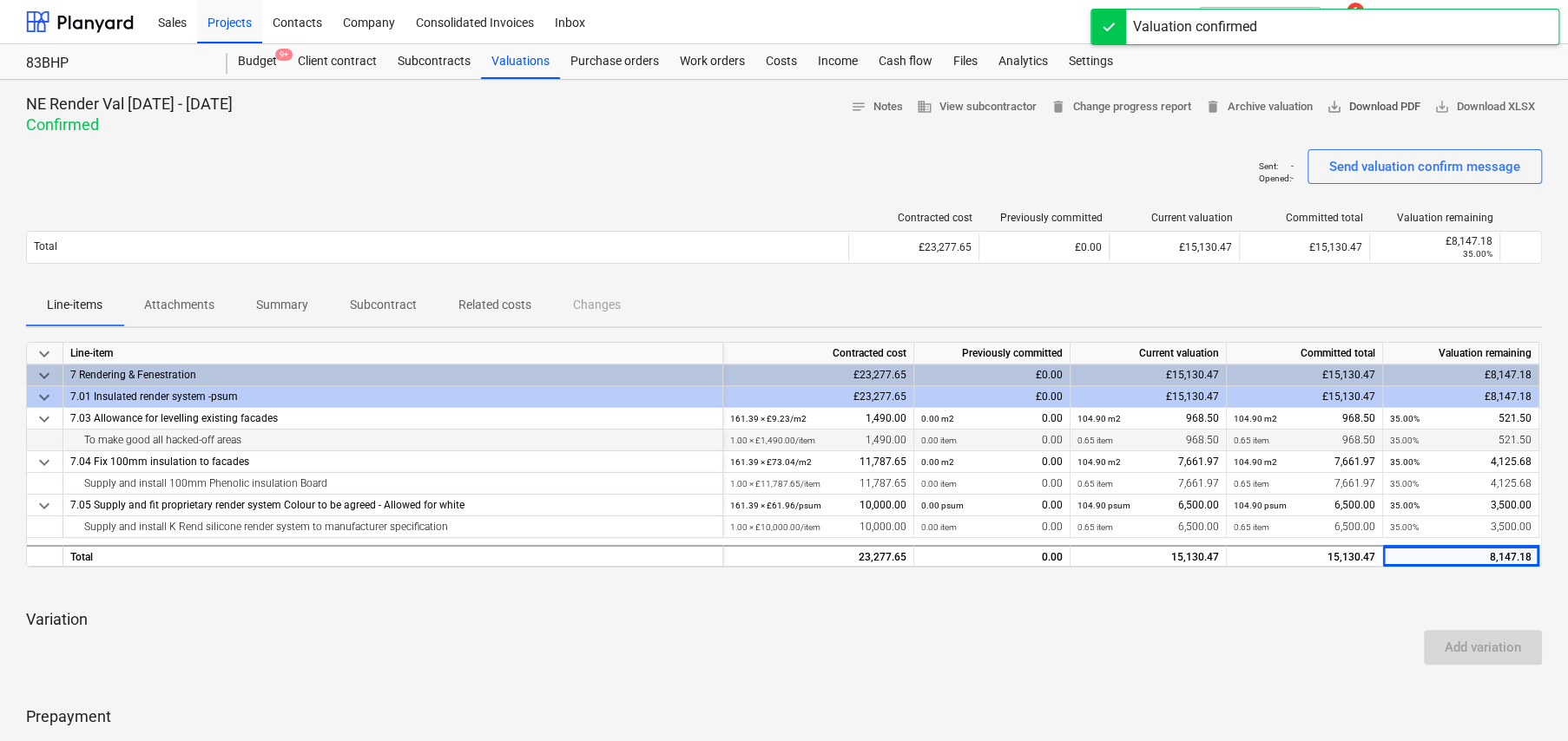
click at [1360, 105] on span "save_alt Download PDF" at bounding box center [1374, 107] width 93 height 20
